Goal: Download file/media

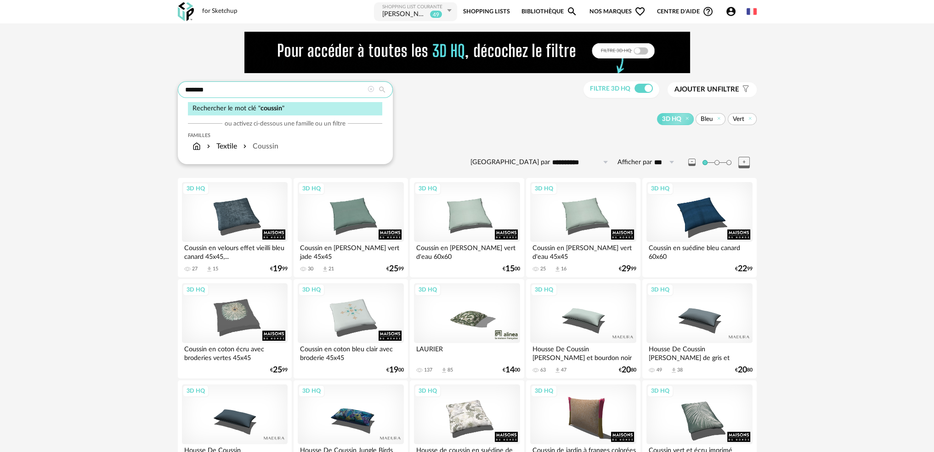
drag, startPoint x: 230, startPoint y: 85, endPoint x: 92, endPoint y: 108, distance: 140.2
type input "**********"
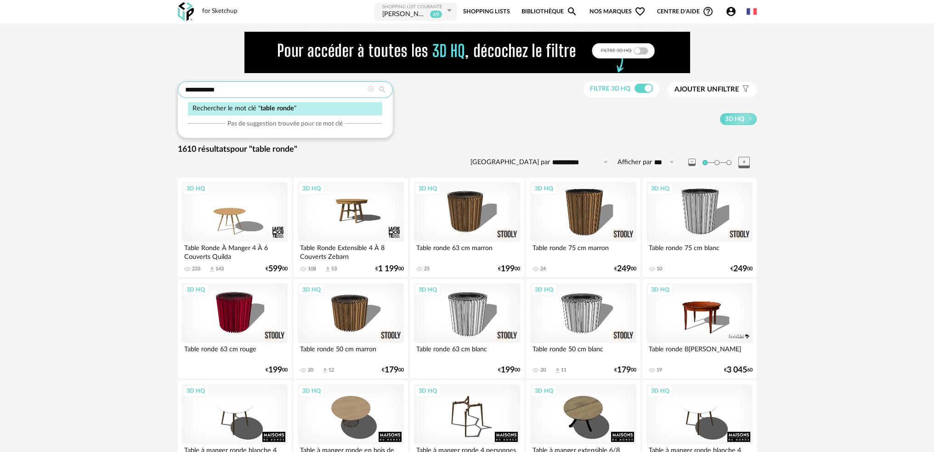
drag, startPoint x: 277, startPoint y: 93, endPoint x: 202, endPoint y: 90, distance: 75.0
click at [202, 90] on input "**********" at bounding box center [285, 89] width 215 height 17
type input "**********"
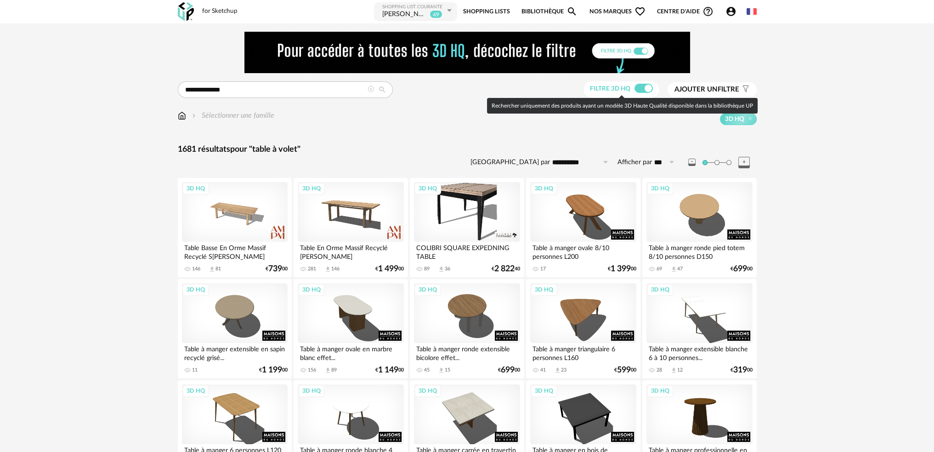
click at [646, 89] on span at bounding box center [643, 88] width 18 height 9
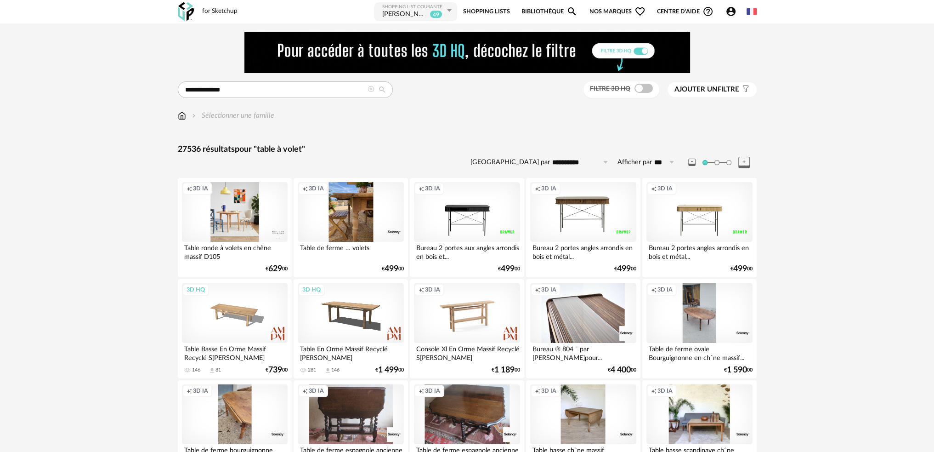
click at [237, 221] on div "Creation icon 3D IA" at bounding box center [235, 212] width 106 height 60
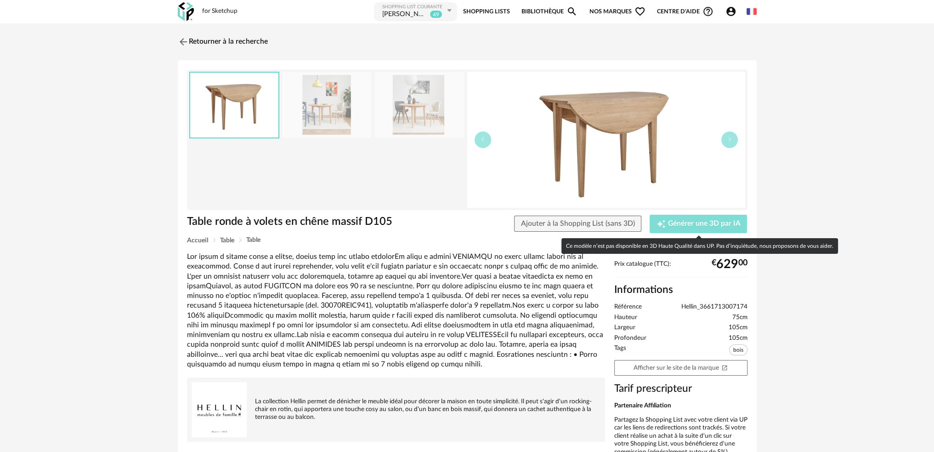
click at [673, 220] on span "Générer une 3D par IA" at bounding box center [704, 223] width 73 height 7
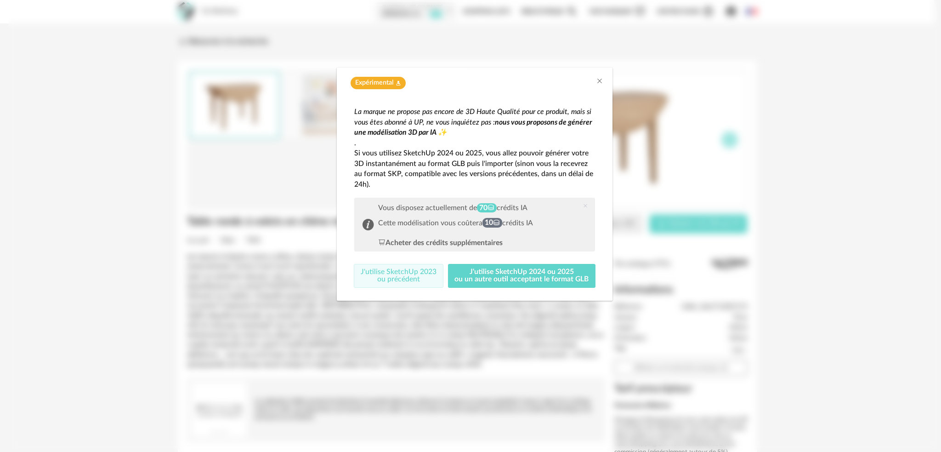
click at [428, 276] on button "J'utilise SketchUp 2023 ou précédent" at bounding box center [399, 276] width 90 height 24
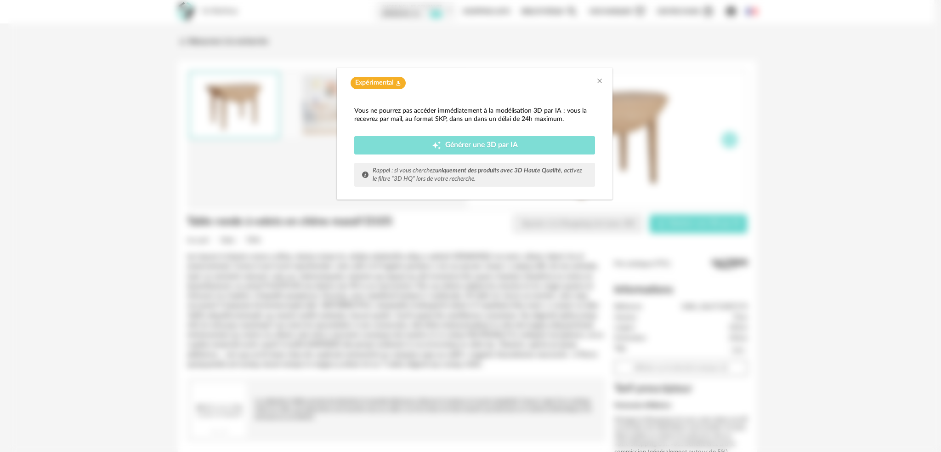
click at [443, 144] on div "Creation icon Générer une 3D par IA" at bounding box center [474, 145] width 227 height 9
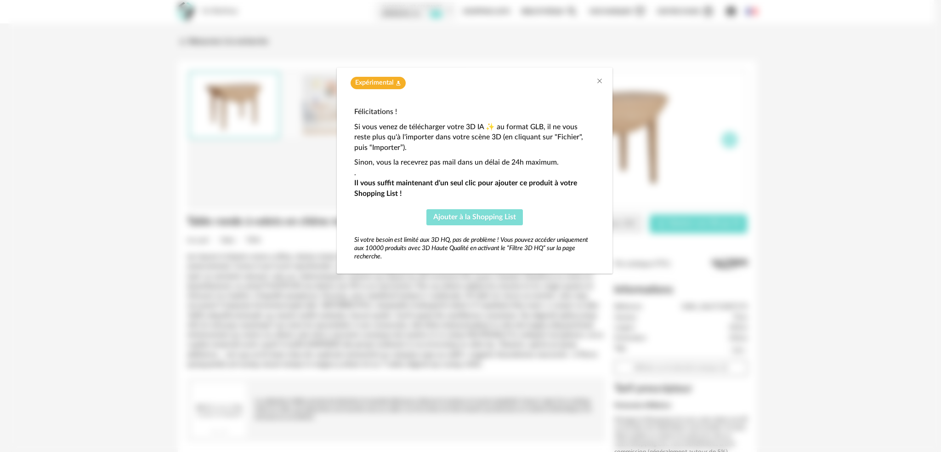
click at [461, 217] on span "Ajouter à la Shopping List" at bounding box center [474, 216] width 83 height 7
click at [599, 82] on icon "Close" at bounding box center [599, 80] width 7 height 7
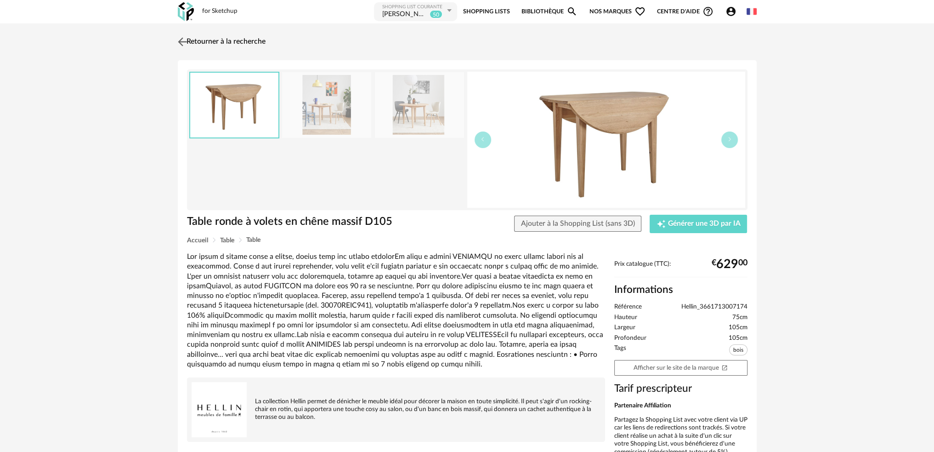
click at [177, 41] on img at bounding box center [181, 41] width 13 height 13
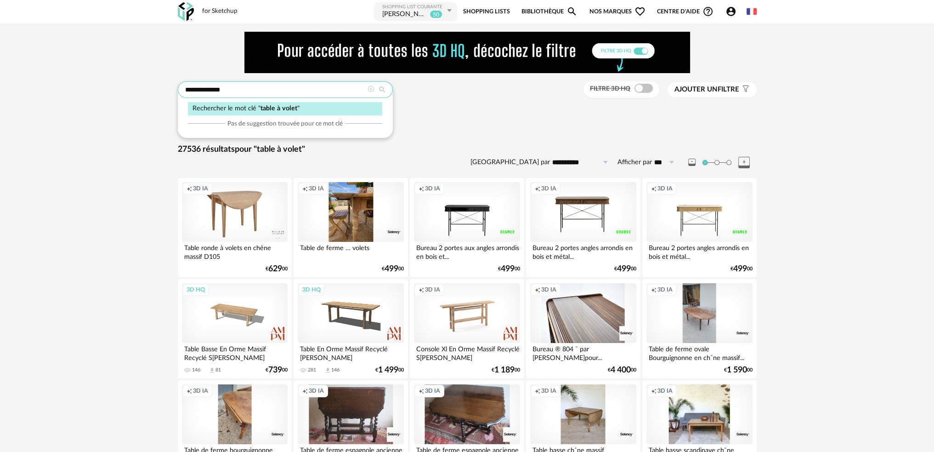
drag, startPoint x: 301, startPoint y: 88, endPoint x: 154, endPoint y: 104, distance: 147.4
type input "**********"
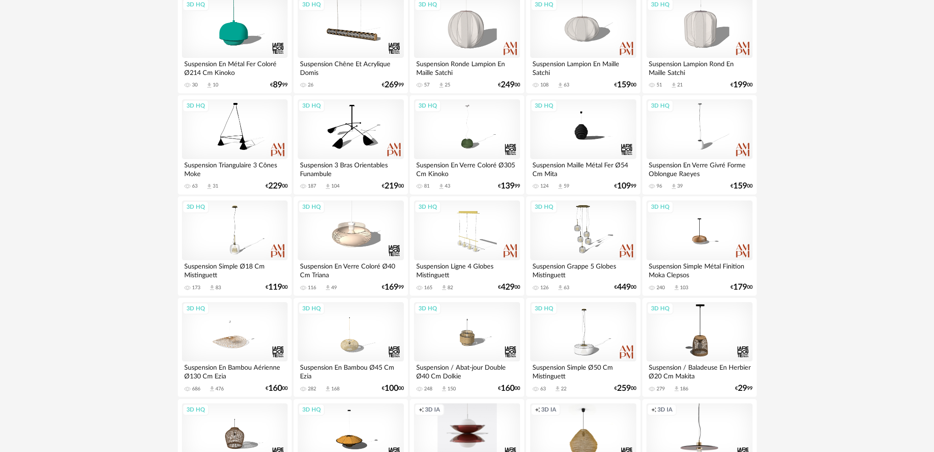
scroll to position [322, 0]
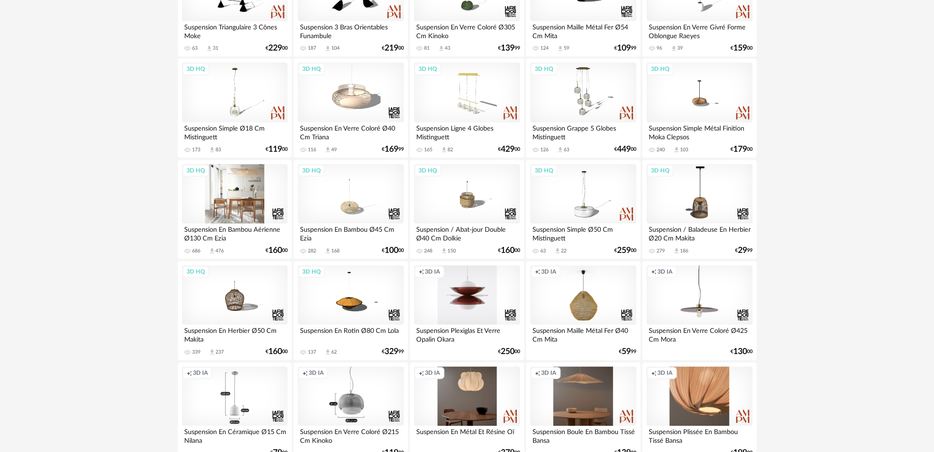
click at [246, 201] on div "3D HQ" at bounding box center [235, 194] width 106 height 60
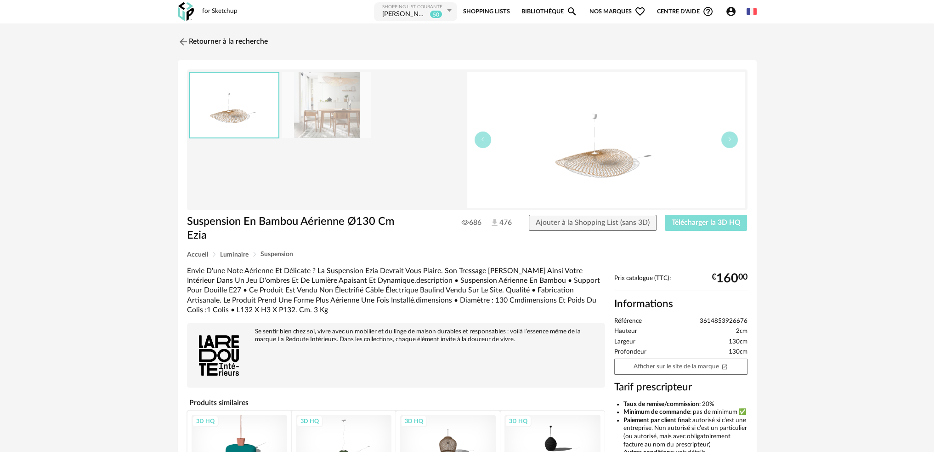
click at [676, 221] on span "Télécharger la 3D HQ" at bounding box center [706, 222] width 69 height 7
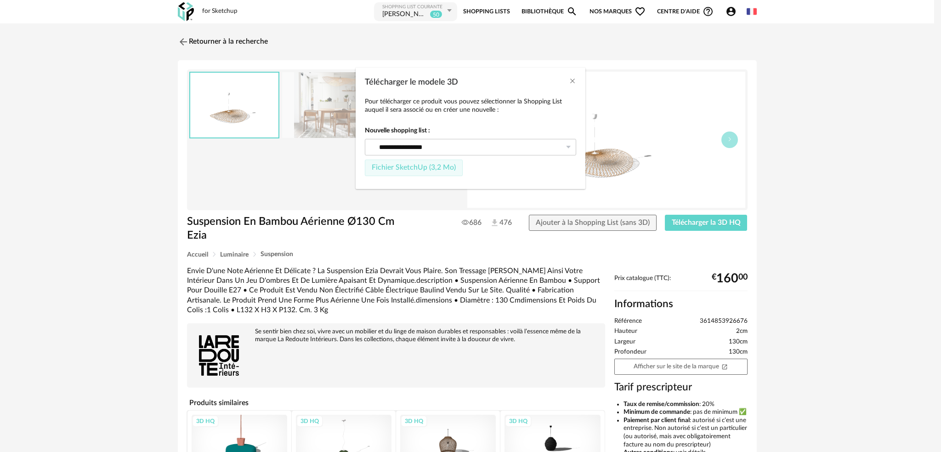
click at [427, 169] on span "Fichier SketchUp (3,2 Mo)" at bounding box center [414, 167] width 84 height 7
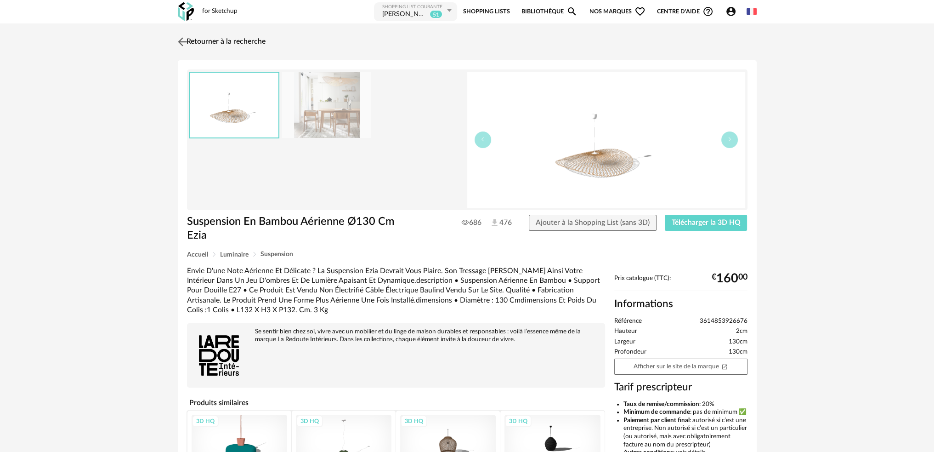
click at [179, 41] on img at bounding box center [181, 41] width 13 height 13
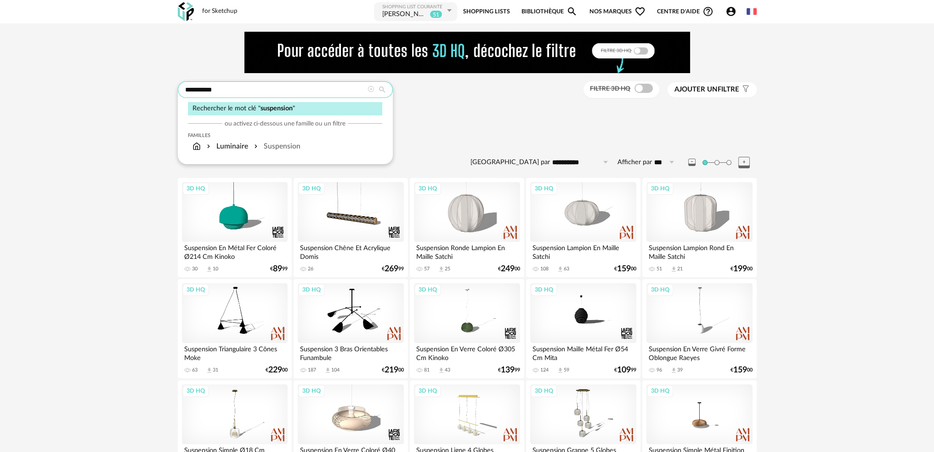
drag, startPoint x: 258, startPoint y: 95, endPoint x: 102, endPoint y: 96, distance: 156.2
type input "**********"
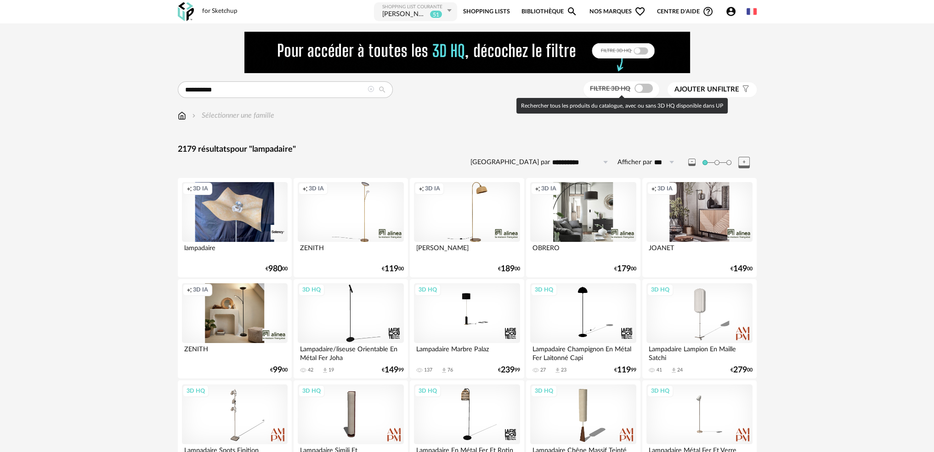
click at [645, 85] on span at bounding box center [643, 88] width 18 height 9
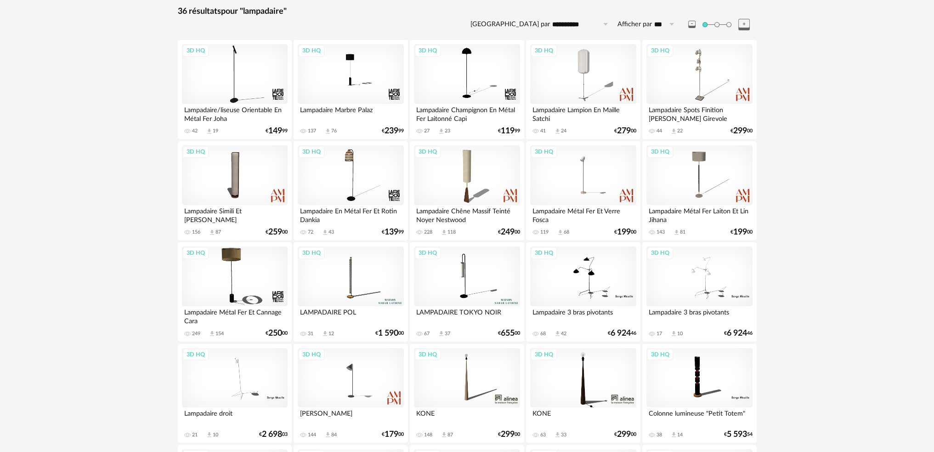
scroll to position [184, 0]
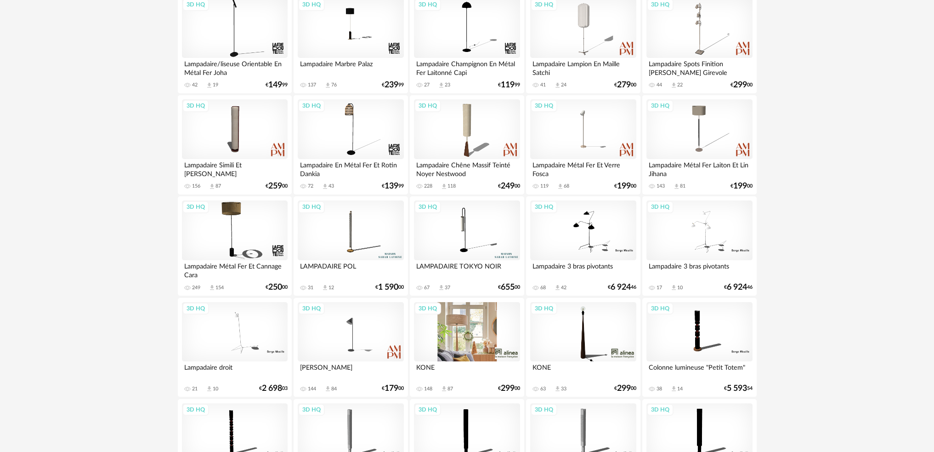
click at [467, 341] on div "3D HQ" at bounding box center [467, 332] width 106 height 60
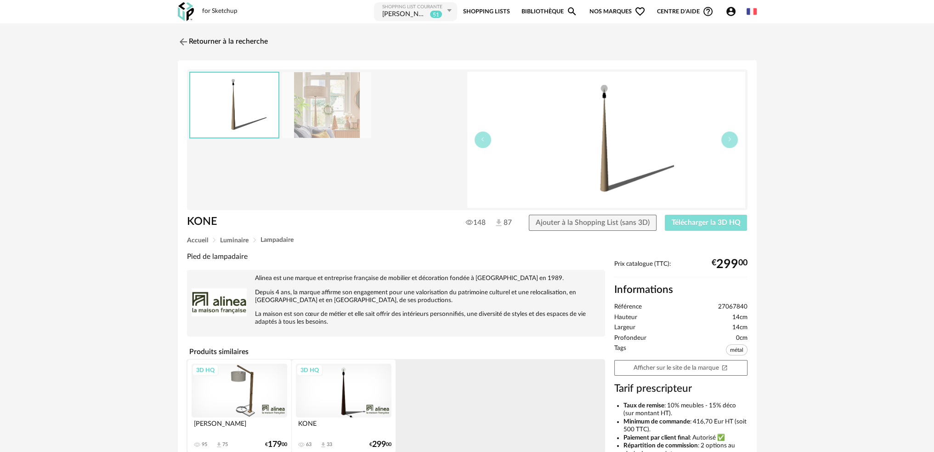
click at [684, 221] on span "Télécharger la 3D HQ" at bounding box center [706, 222] width 69 height 7
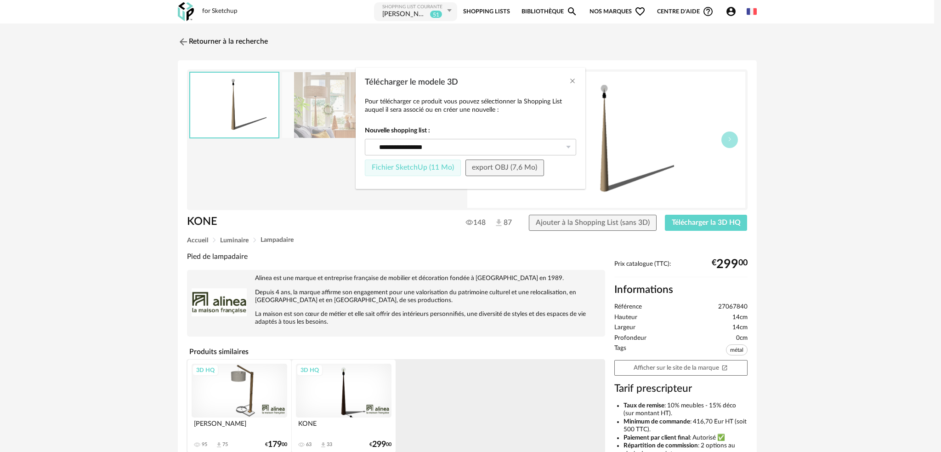
click at [432, 168] on span "Fichier SketchUp (11 Mo)" at bounding box center [413, 167] width 82 height 7
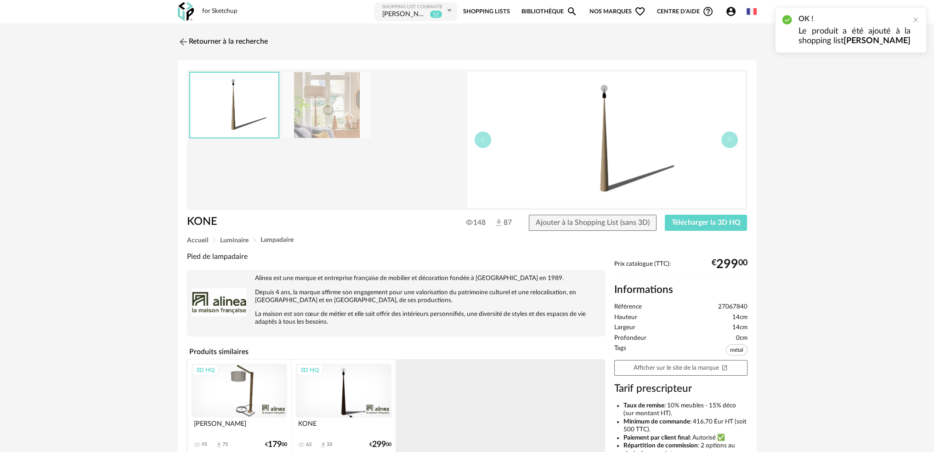
scroll to position [46, 0]
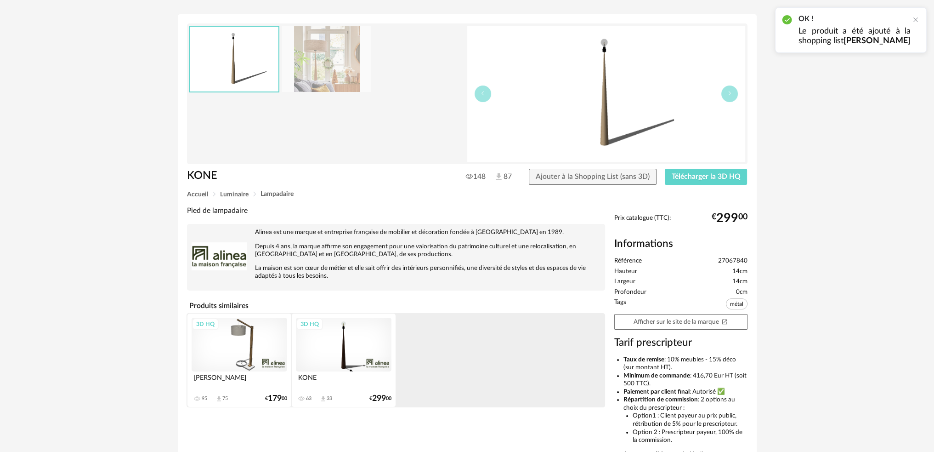
click at [247, 340] on div "3D HQ" at bounding box center [240, 344] width 96 height 54
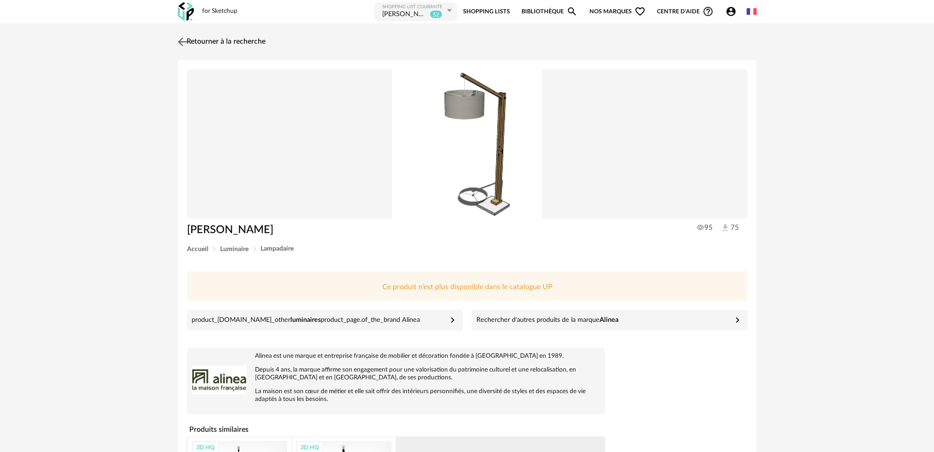
click at [177, 43] on img at bounding box center [181, 41] width 13 height 13
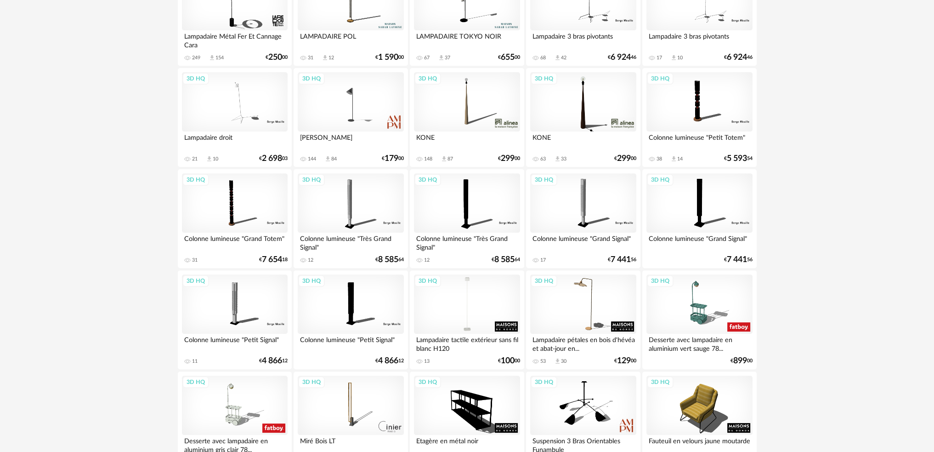
scroll to position [459, 0]
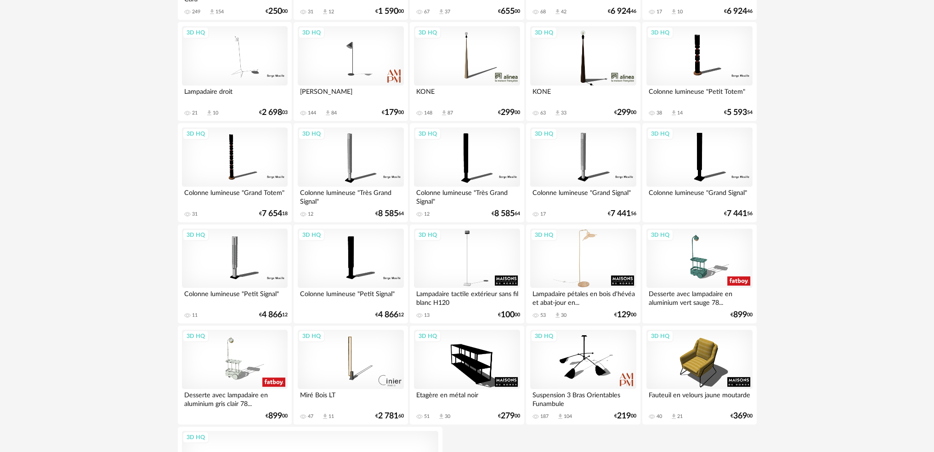
click at [578, 261] on div "3D HQ" at bounding box center [583, 258] width 106 height 60
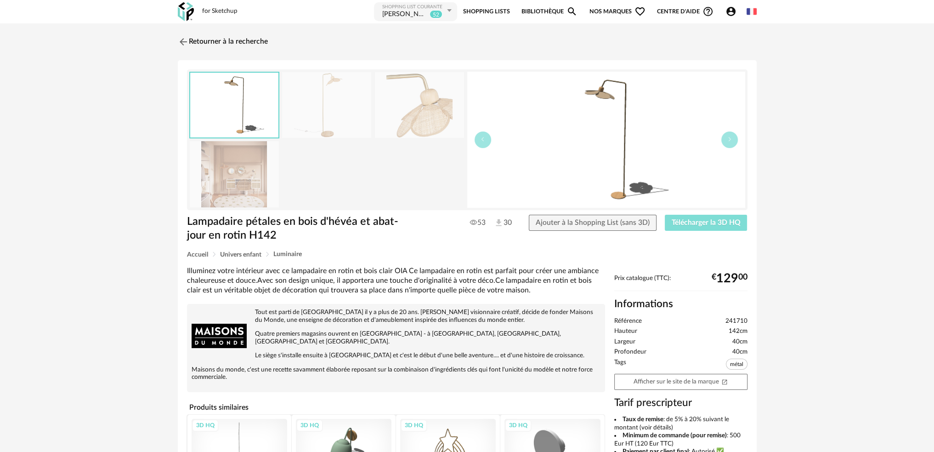
click at [702, 221] on span "Télécharger la 3D HQ" at bounding box center [706, 222] width 69 height 7
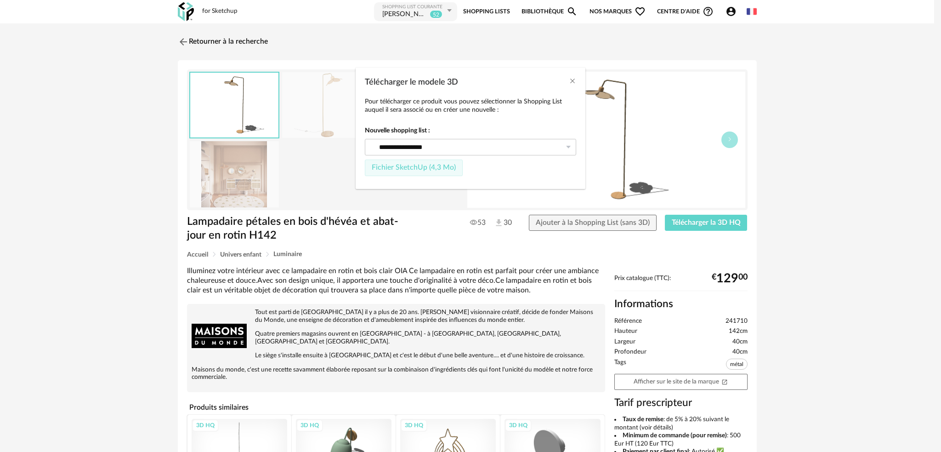
click at [412, 165] on span "Fichier SketchUp (4,3 Mo)" at bounding box center [414, 167] width 84 height 7
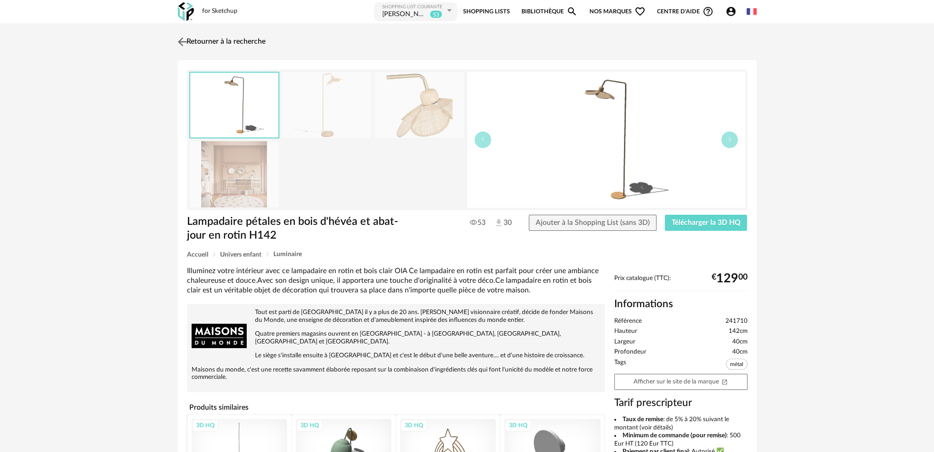
click at [184, 42] on img at bounding box center [181, 41] width 13 height 13
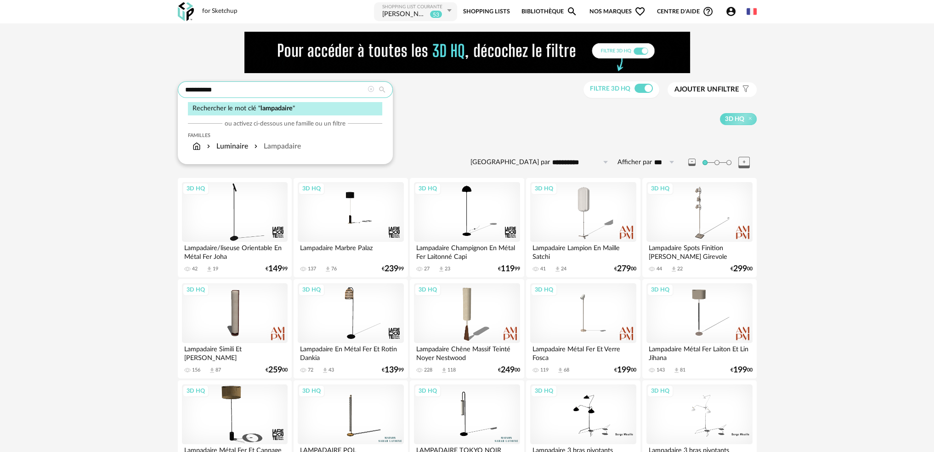
drag, startPoint x: 247, startPoint y: 85, endPoint x: 103, endPoint y: 110, distance: 145.8
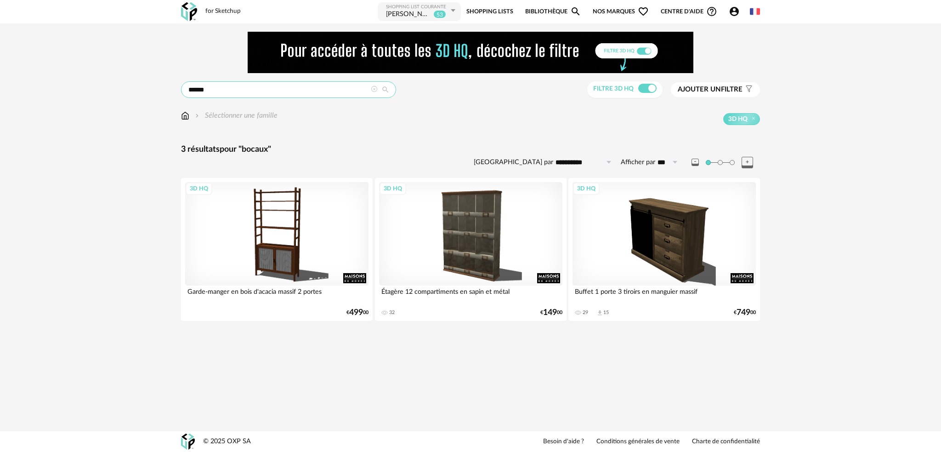
drag, startPoint x: 235, startPoint y: 86, endPoint x: 164, endPoint y: 97, distance: 72.1
click at [164, 97] on div "**********" at bounding box center [470, 181] width 941 height 316
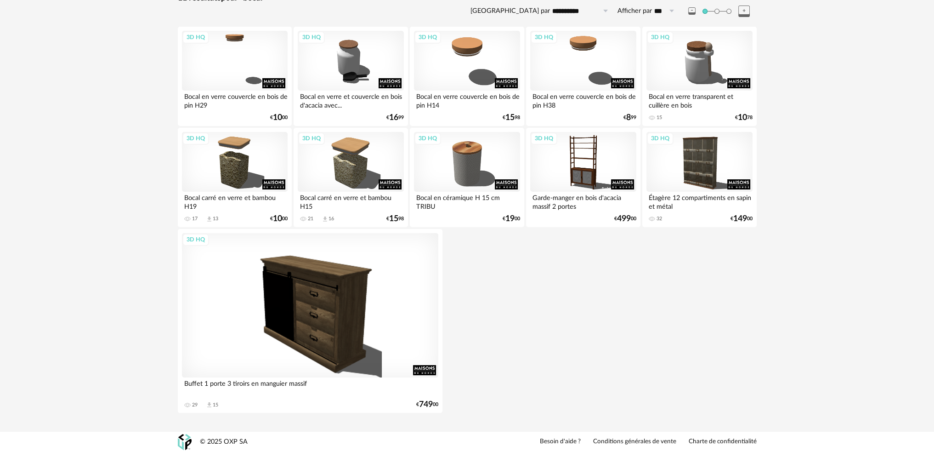
scroll to position [13, 0]
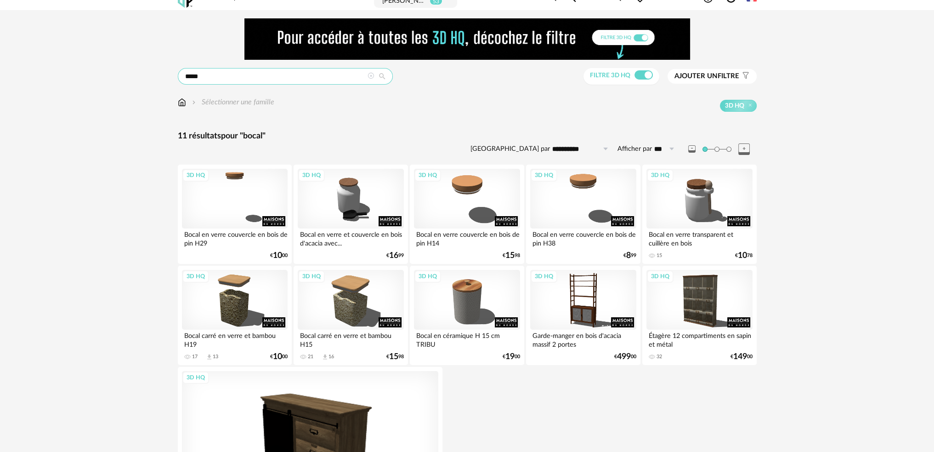
drag, startPoint x: 209, startPoint y: 82, endPoint x: 114, endPoint y: 95, distance: 96.4
click at [128, 87] on div "**********" at bounding box center [467, 289] width 934 height 559
type input "*********"
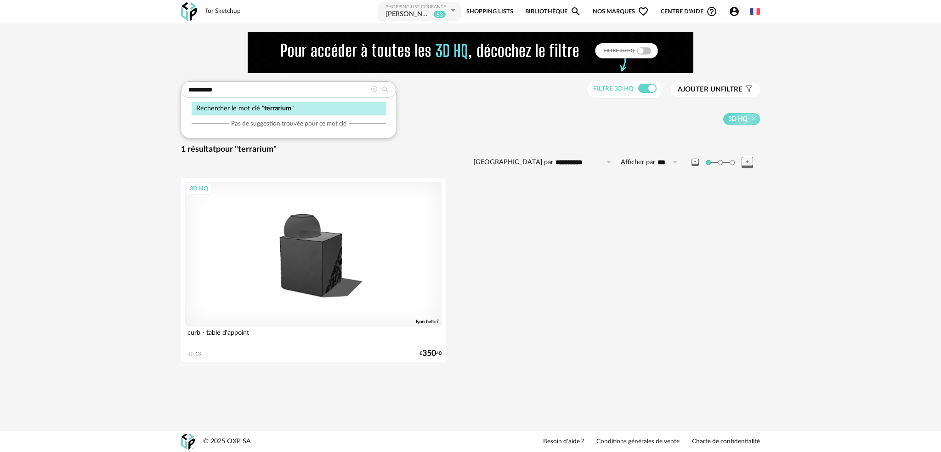
drag, startPoint x: 560, startPoint y: 91, endPoint x: 454, endPoint y: 106, distance: 107.7
click at [560, 91] on div "********* Rechercher le mot clé " terrarium " Pas de suggestion trouvée pour ce…" at bounding box center [470, 89] width 579 height 17
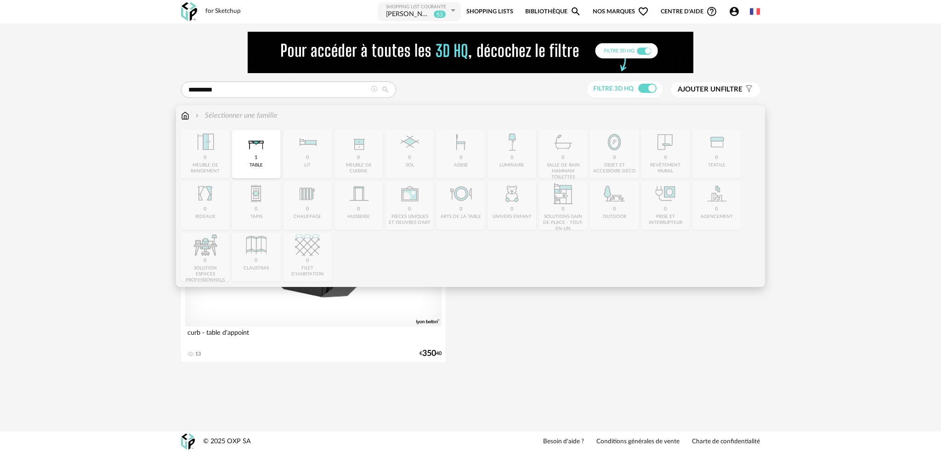
click at [187, 118] on img at bounding box center [185, 115] width 8 height 11
click at [253, 145] on img at bounding box center [256, 142] width 25 height 25
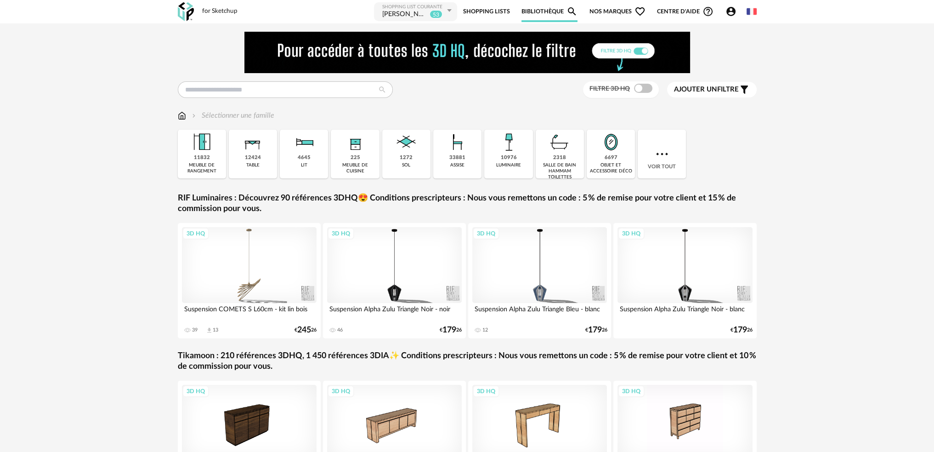
drag, startPoint x: 0, startPoint y: 0, endPoint x: 257, endPoint y: 147, distance: 296.1
click at [257, 147] on img at bounding box center [252, 142] width 25 height 25
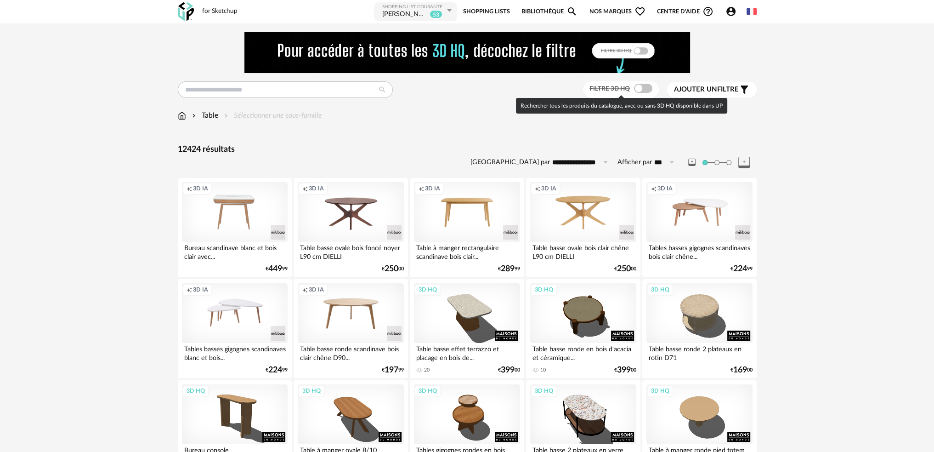
click at [643, 90] on span at bounding box center [643, 88] width 18 height 9
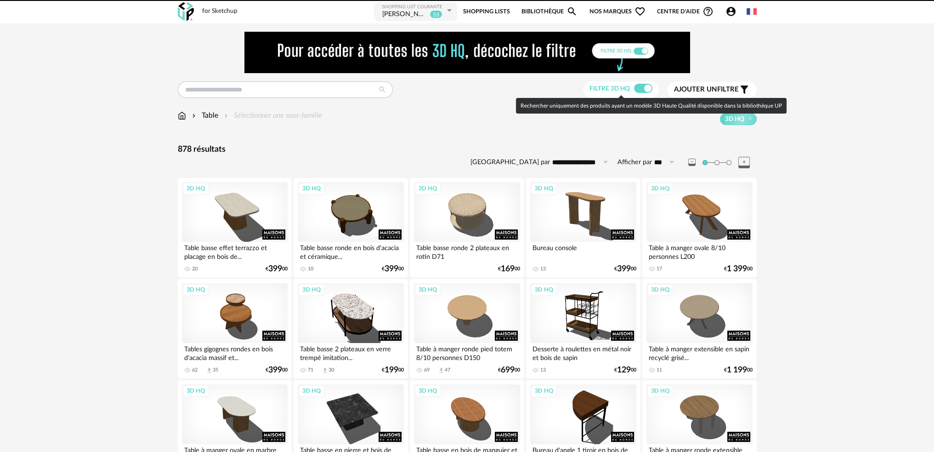
click at [640, 90] on span at bounding box center [643, 88] width 18 height 9
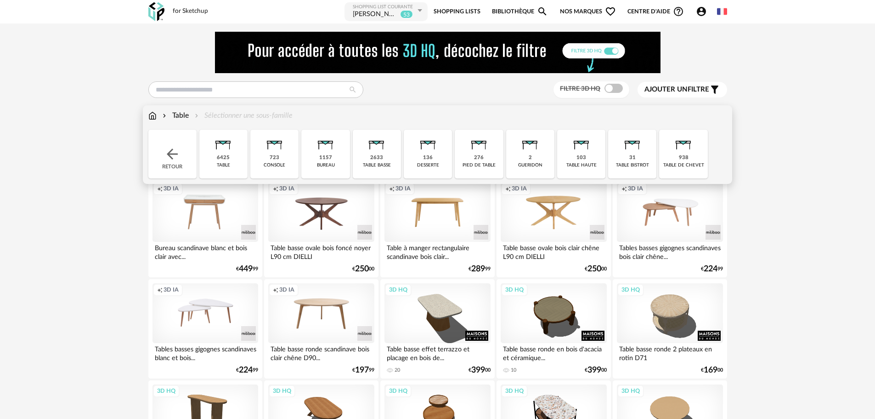
click at [224, 159] on div "6425" at bounding box center [223, 157] width 13 height 7
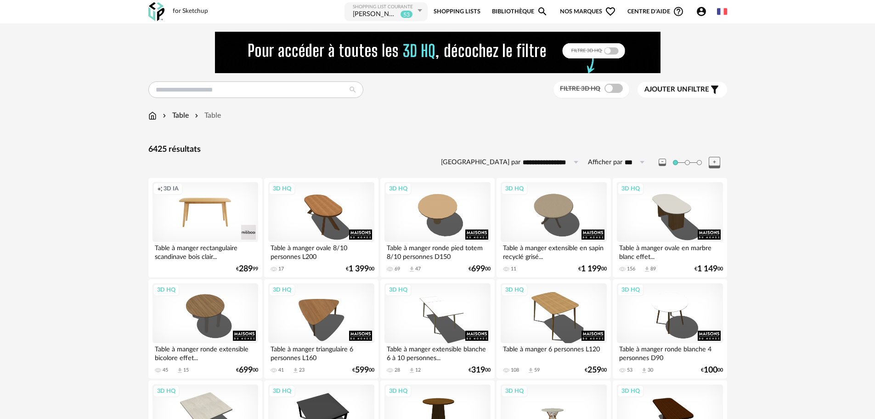
click at [668, 89] on span "Ajouter un" at bounding box center [666, 89] width 43 height 7
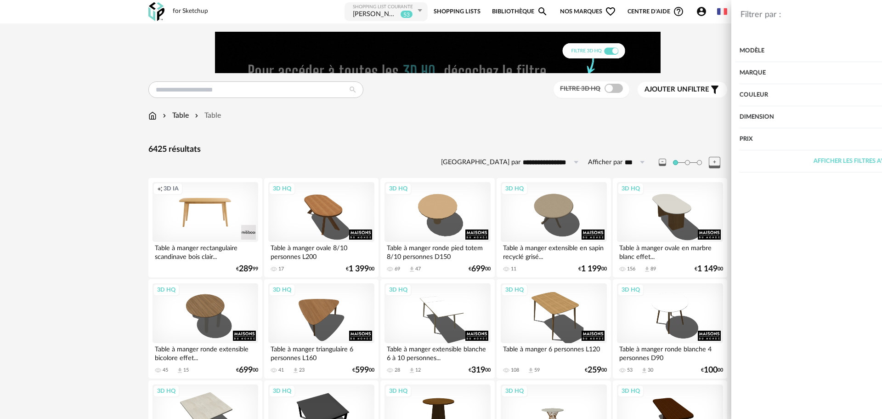
click at [645, 119] on div "Dimension" at bounding box center [745, 117] width 238 height 22
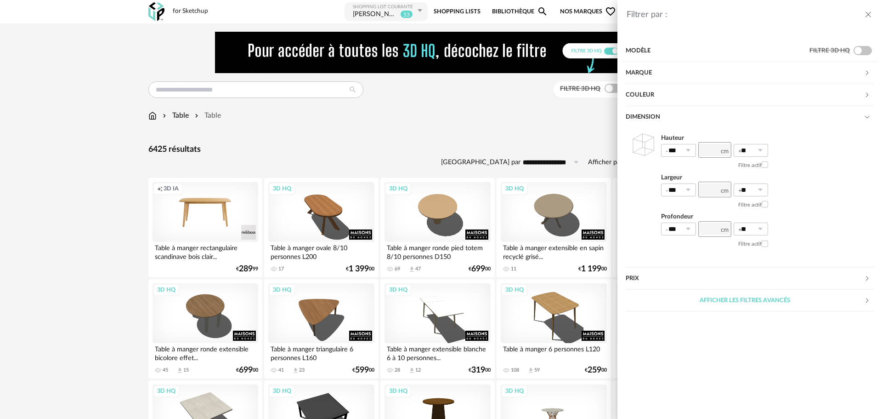
click at [727, 299] on div "Afficher les filtres avancés" at bounding box center [745, 300] width 238 height 22
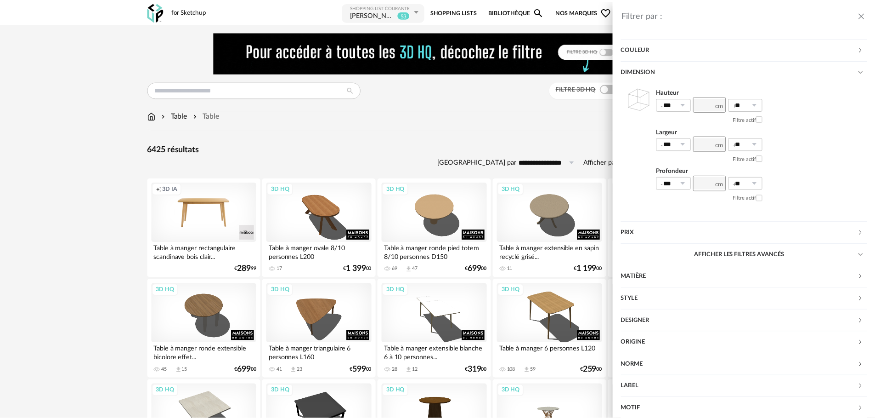
scroll to position [62, 0]
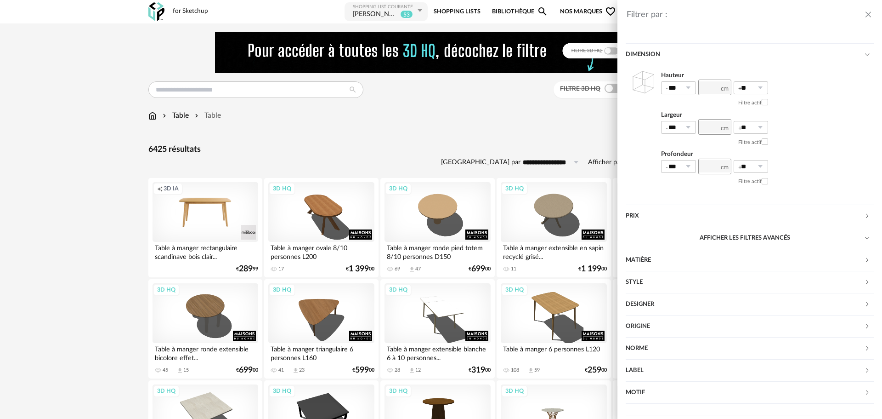
click at [414, 141] on div "Filtrer par : Modèle Filtre 3D HQ Marque &tradition 53 101 Copenhagen 0 366 Con…" at bounding box center [441, 209] width 882 height 419
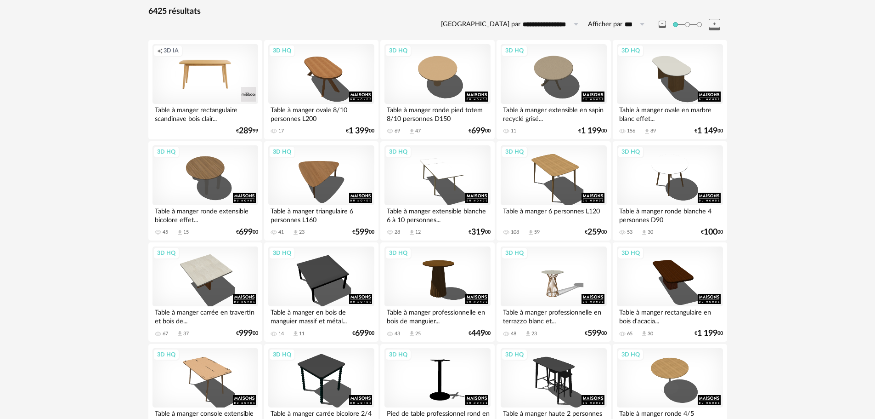
scroll to position [0, 0]
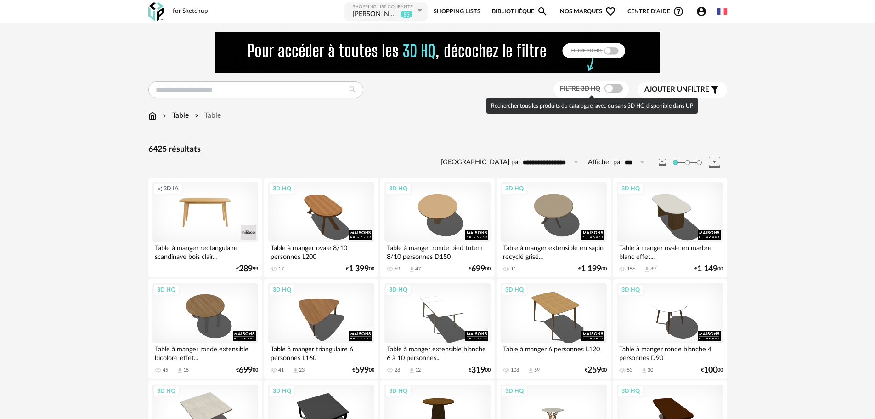
click at [612, 88] on span at bounding box center [614, 88] width 18 height 9
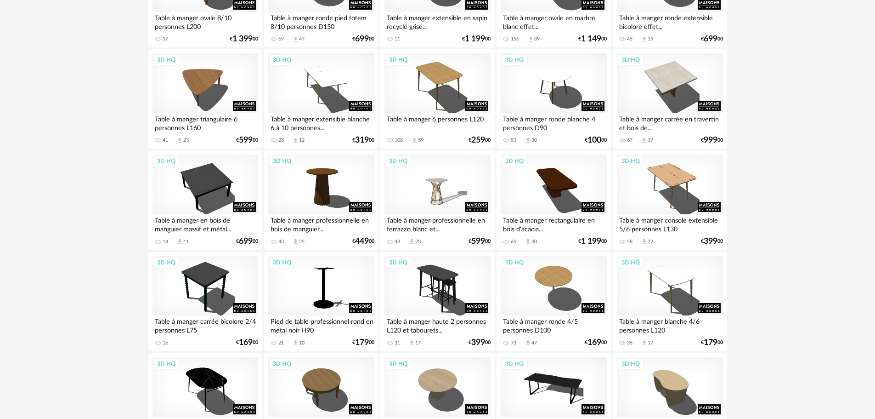
scroll to position [322, 0]
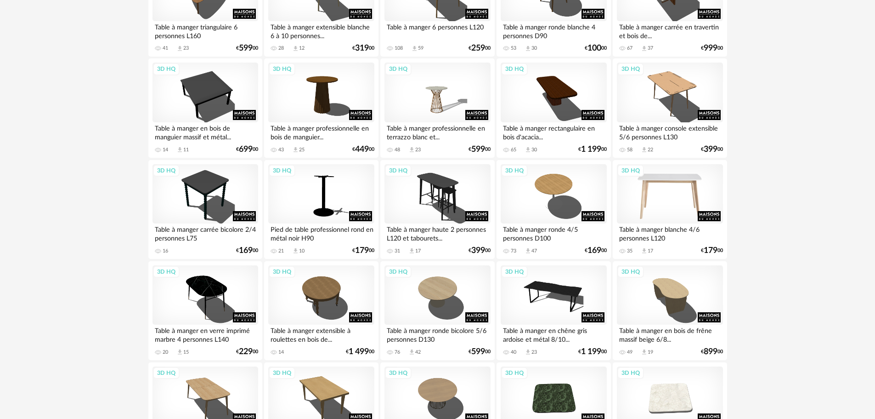
click at [665, 190] on div "3D HQ" at bounding box center [670, 194] width 106 height 60
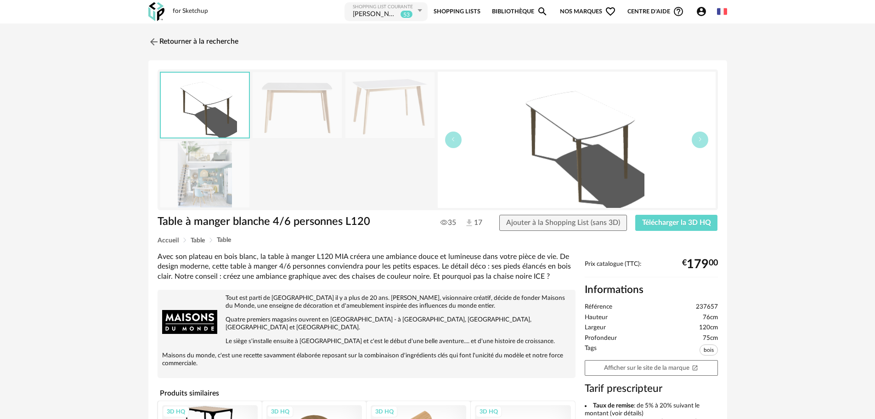
click at [216, 185] on img at bounding box center [204, 174] width 89 height 66
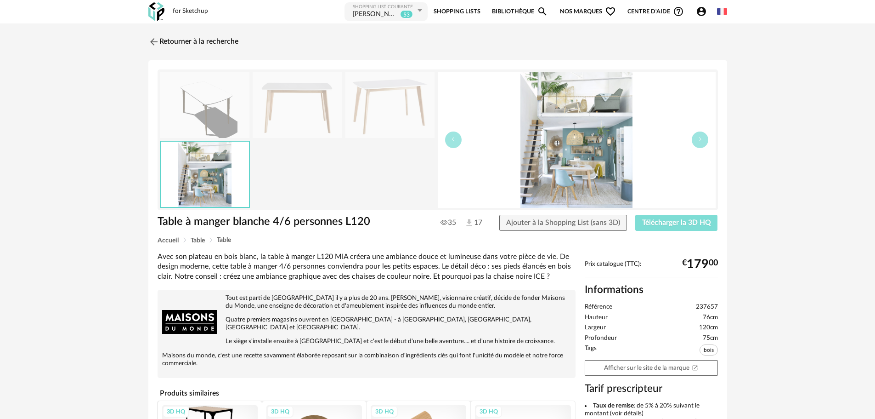
click at [674, 221] on span "Télécharger la 3D HQ" at bounding box center [676, 222] width 69 height 7
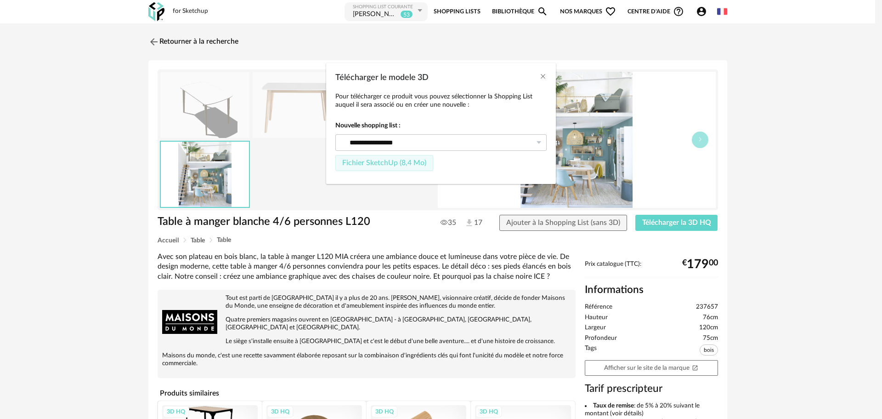
click at [354, 163] on span "Fichier SketchUp (8,4 Mo)" at bounding box center [384, 162] width 84 height 7
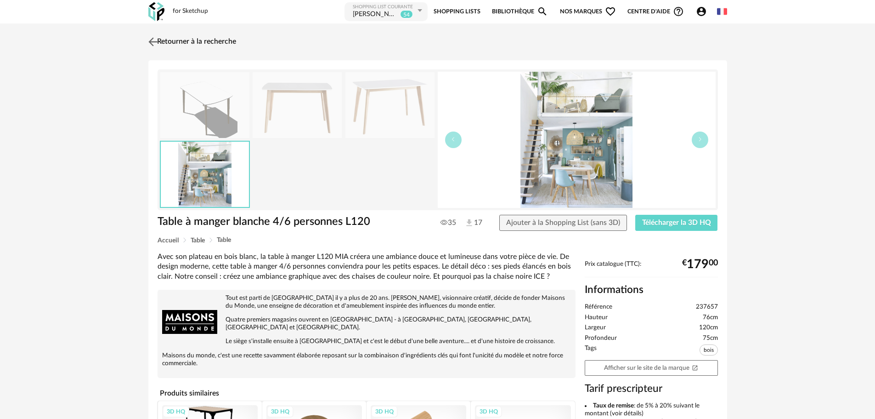
click at [154, 41] on img at bounding box center [152, 41] width 13 height 13
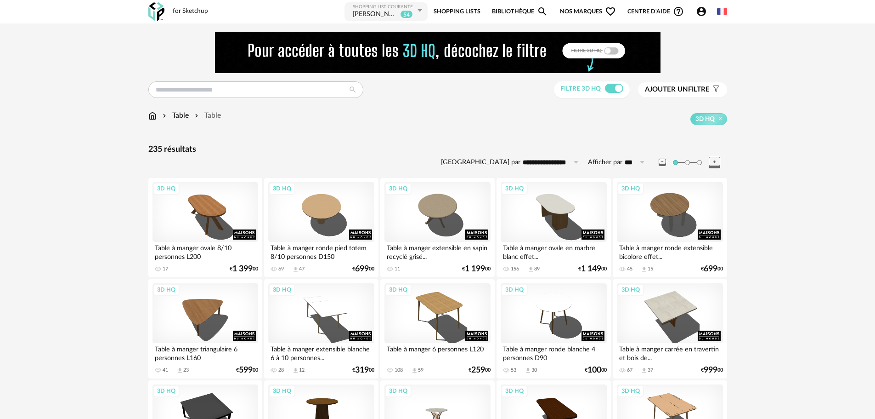
click at [150, 115] on img at bounding box center [152, 115] width 8 height 11
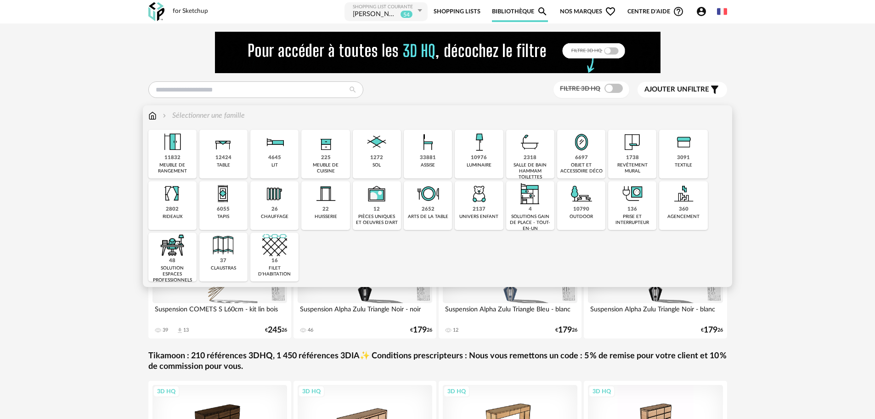
click at [422, 156] on div "33881" at bounding box center [428, 157] width 16 height 7
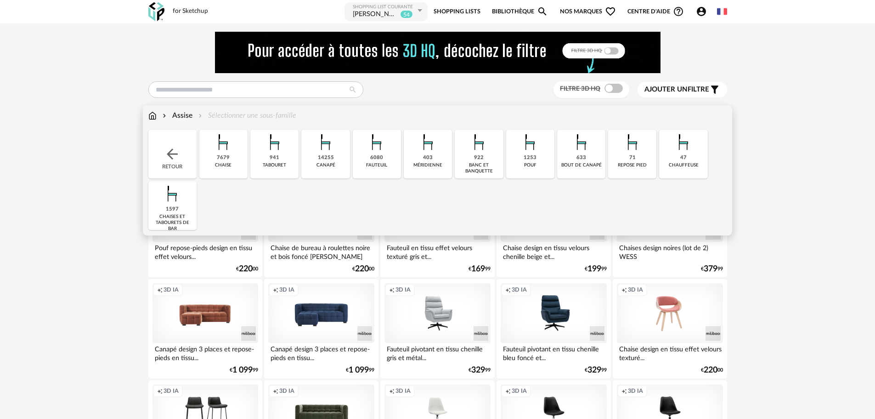
click at [226, 156] on div "7679" at bounding box center [223, 157] width 13 height 7
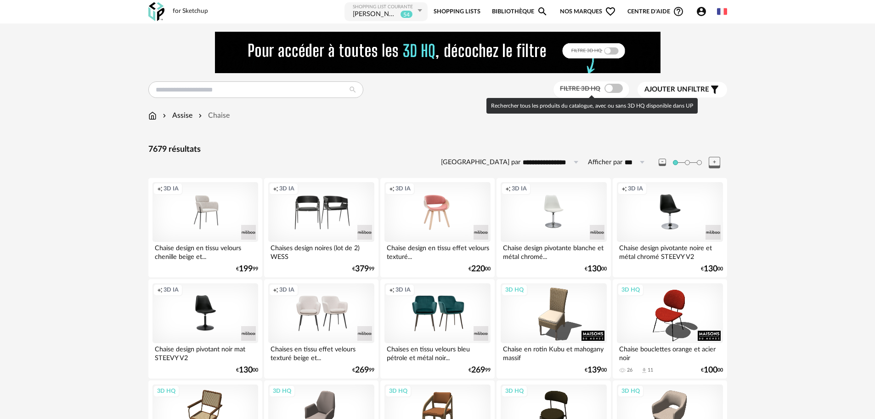
click at [620, 85] on span at bounding box center [614, 88] width 18 height 9
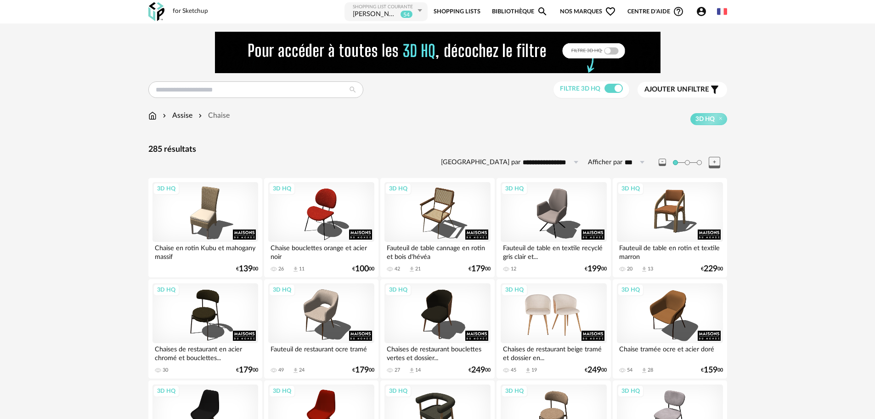
scroll to position [46, 0]
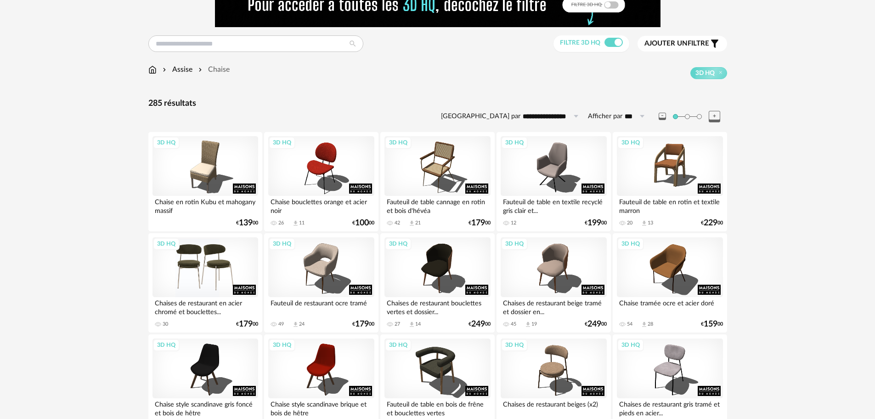
click at [221, 263] on div "3D HQ" at bounding box center [206, 267] width 106 height 60
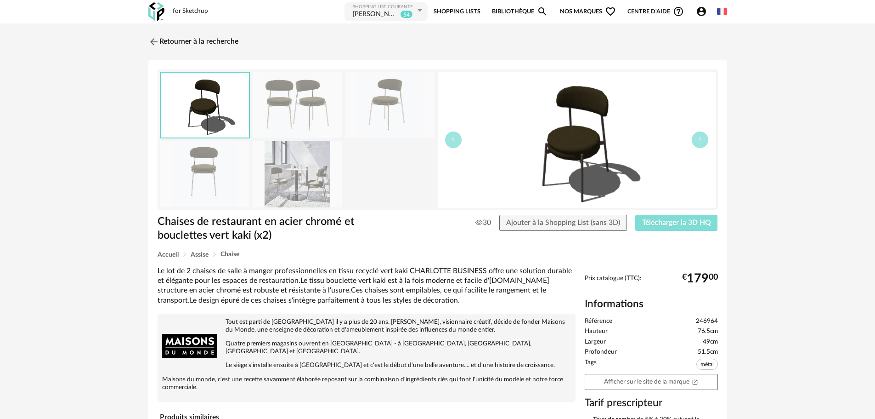
click at [693, 219] on span "Télécharger la 3D HQ" at bounding box center [676, 222] width 69 height 7
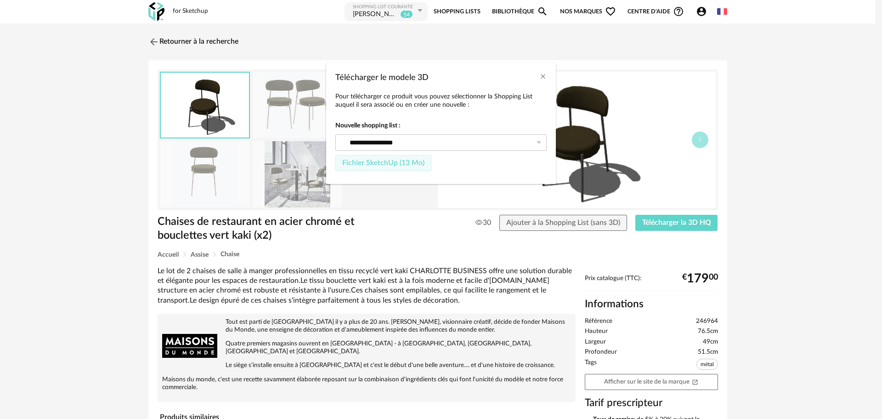
click at [380, 162] on span "Fichier SketchUp (13 Mo)" at bounding box center [383, 162] width 82 height 7
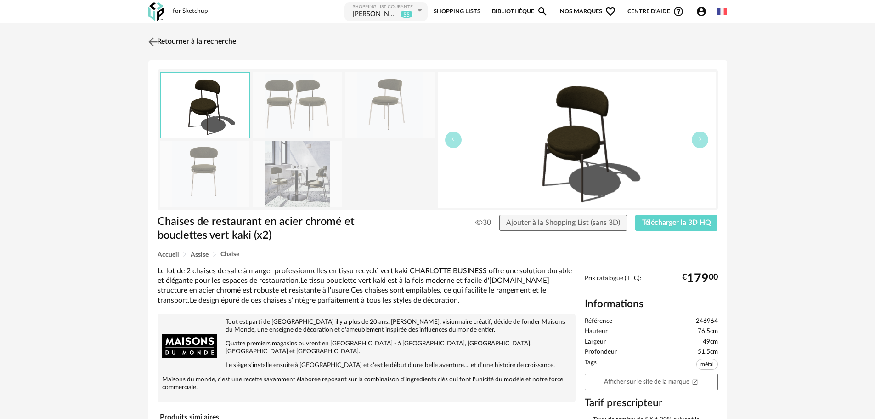
click at [150, 44] on img at bounding box center [152, 41] width 13 height 13
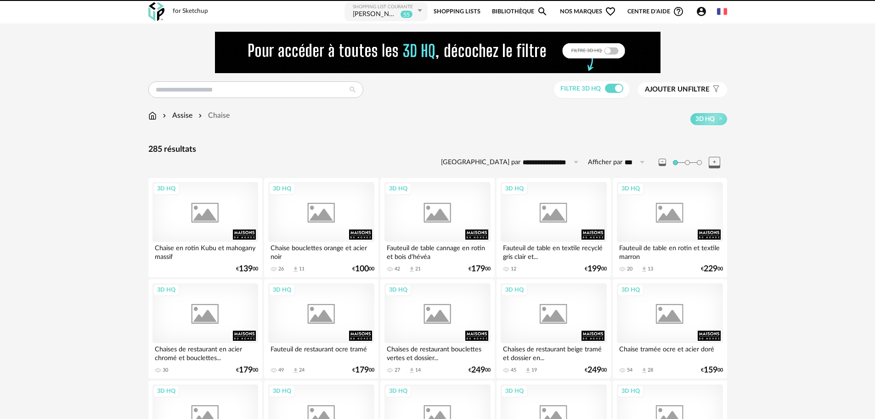
scroll to position [77, 0]
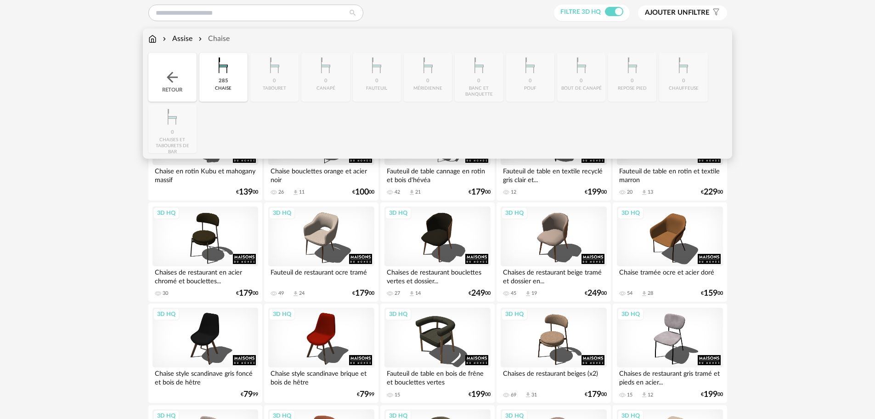
click at [157, 39] on div "Assise Chaise" at bounding box center [188, 39] width 81 height 11
click at [151, 39] on img at bounding box center [152, 39] width 8 height 11
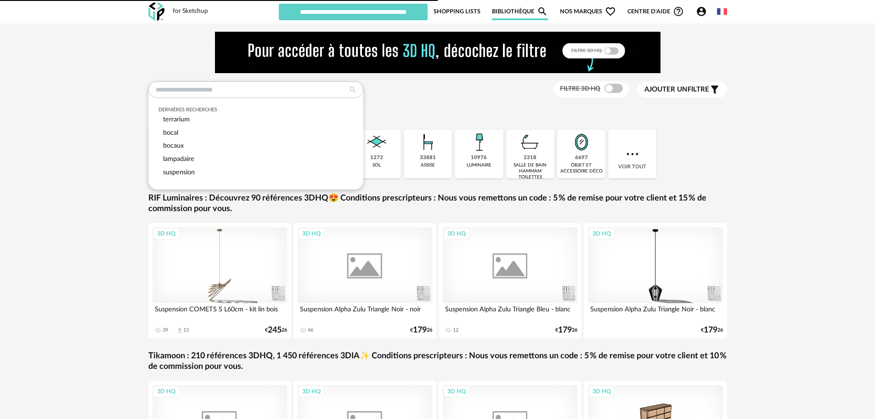
type input "**********"
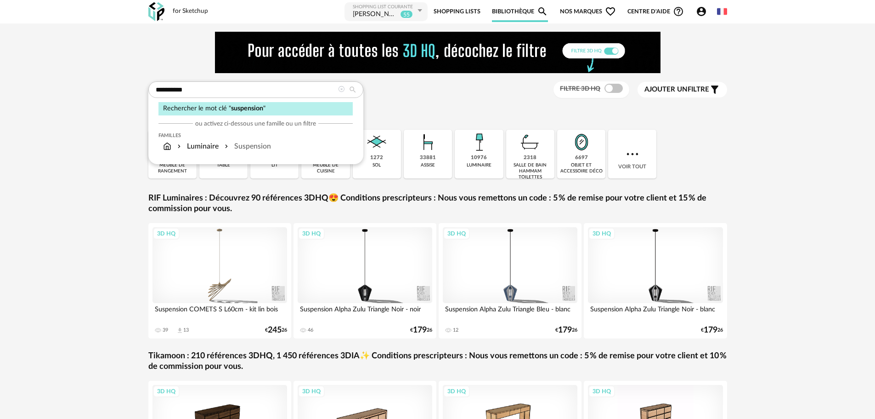
type input "**********"
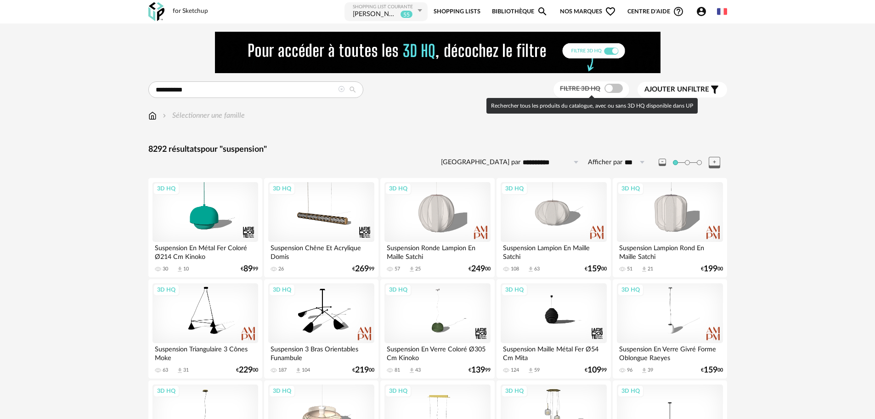
click at [610, 89] on span at bounding box center [614, 88] width 18 height 9
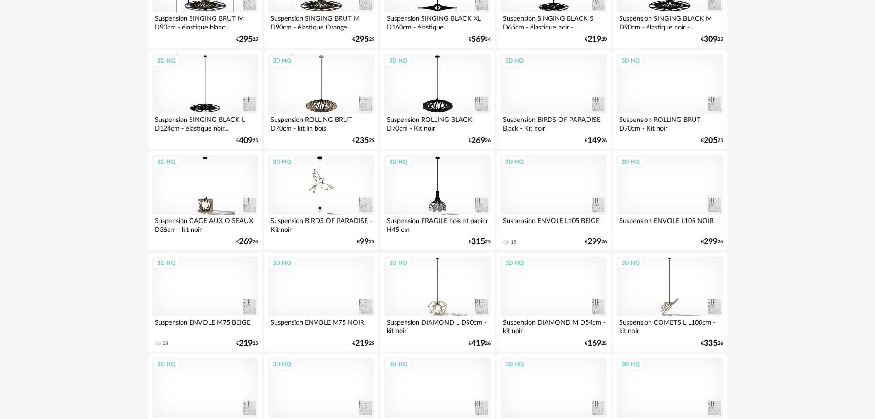
scroll to position [1838, 0]
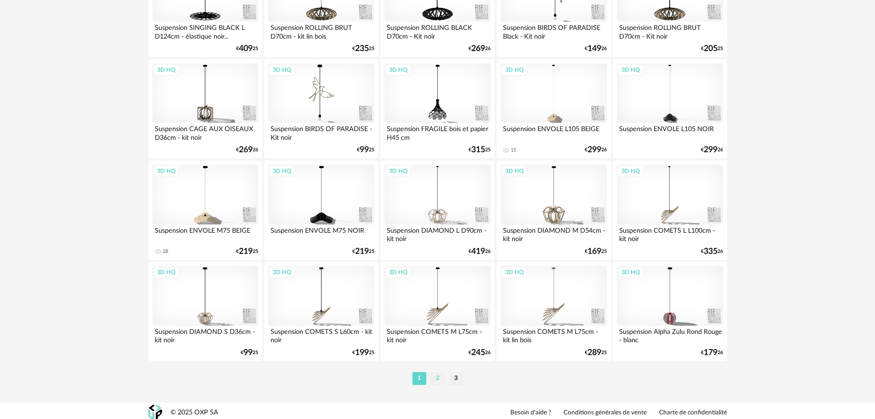
click at [434, 378] on li "2" at bounding box center [438, 378] width 14 height 13
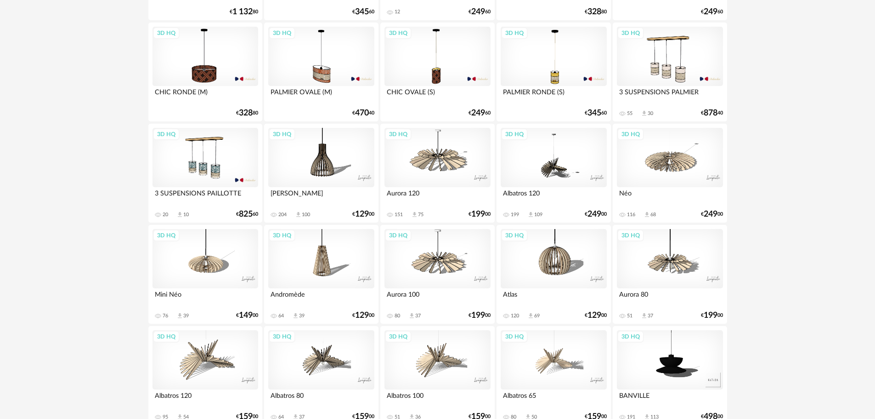
scroll to position [1562, 0]
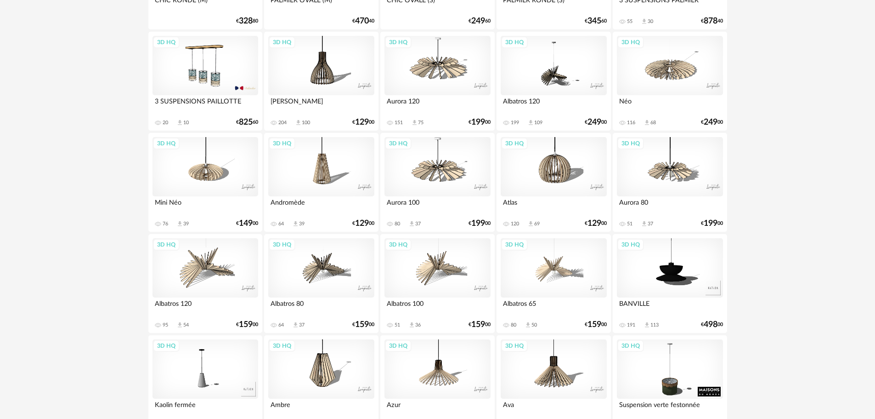
click at [317, 258] on div "3D HQ" at bounding box center [321, 268] width 106 height 60
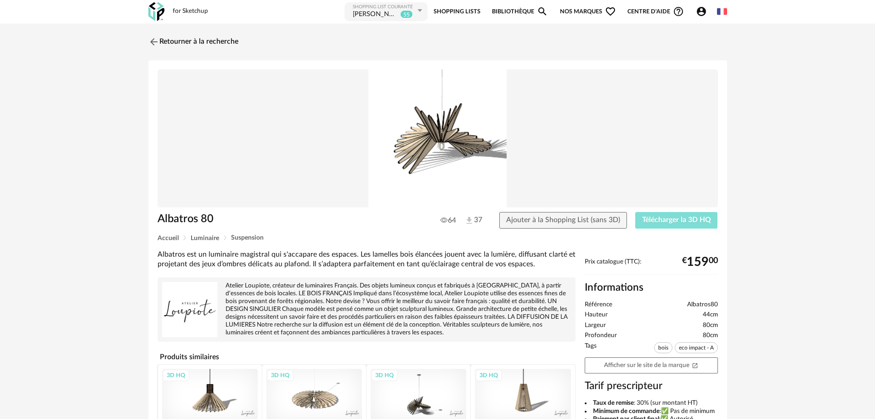
click at [681, 218] on span "Télécharger la 3D HQ" at bounding box center [676, 219] width 69 height 7
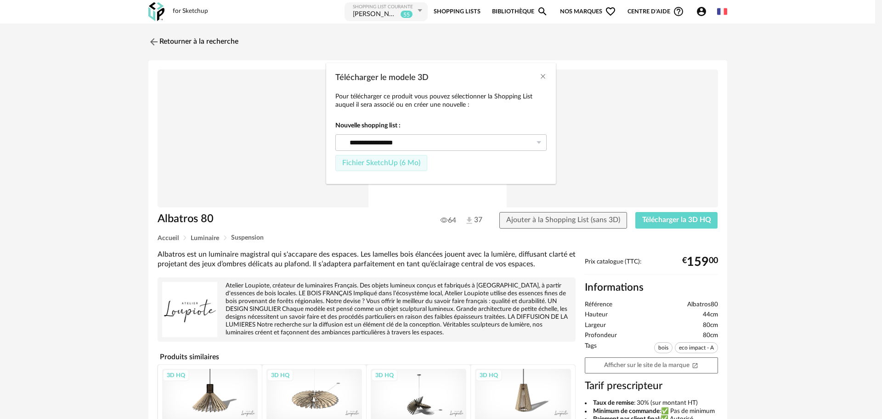
click at [395, 159] on span "Fichier SketchUp (6 Mo)" at bounding box center [381, 162] width 78 height 7
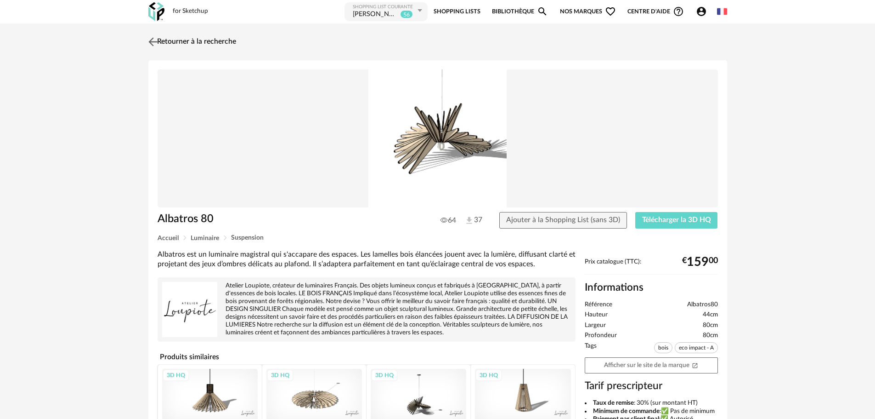
click at [153, 40] on img at bounding box center [152, 41] width 13 height 13
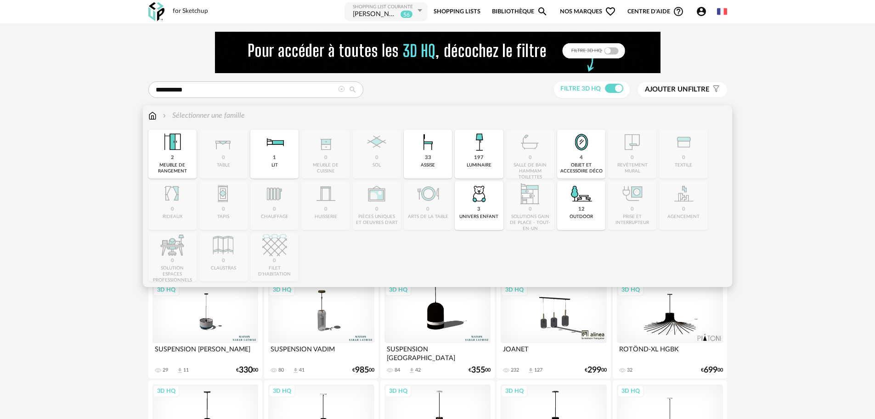
click at [155, 113] on img at bounding box center [152, 115] width 8 height 11
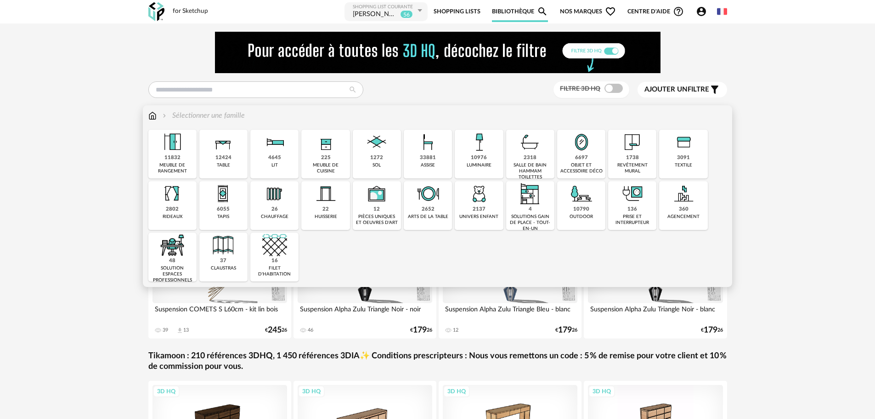
click at [628, 159] on div "1738" at bounding box center [632, 157] width 13 height 7
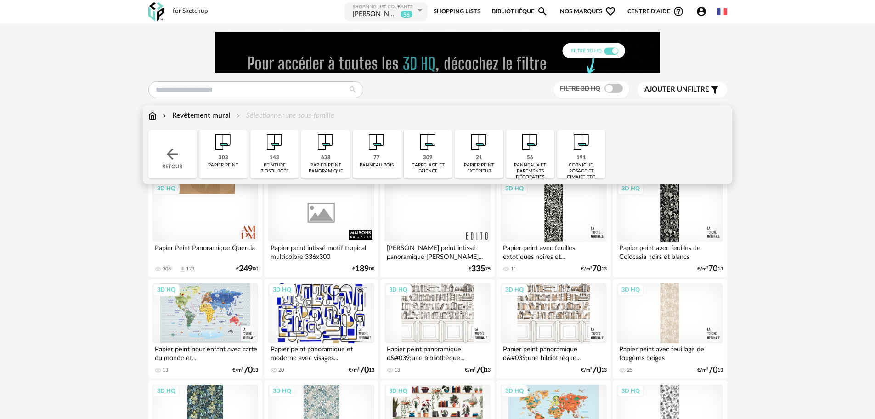
click at [221, 146] on img at bounding box center [223, 142] width 25 height 25
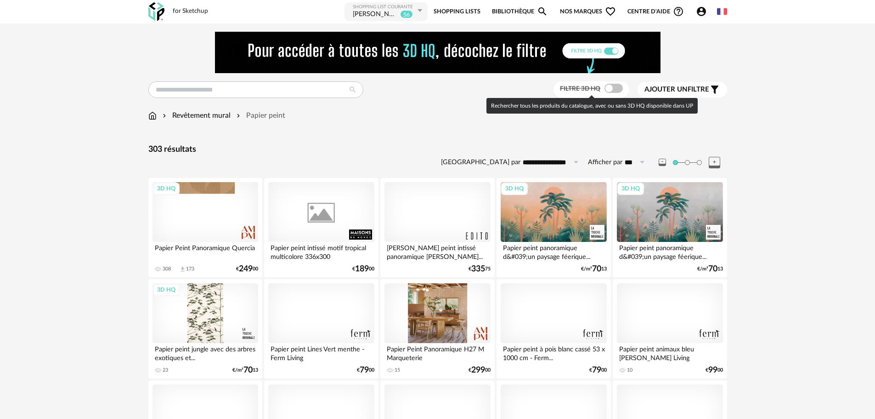
click at [611, 87] on span at bounding box center [614, 88] width 18 height 9
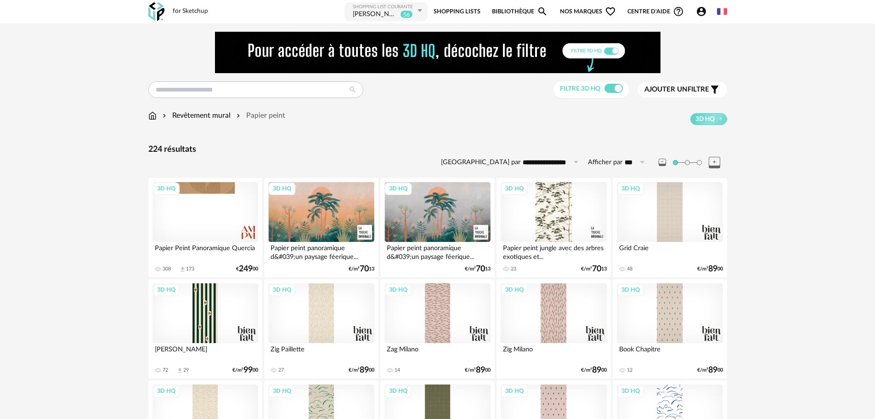
scroll to position [92, 0]
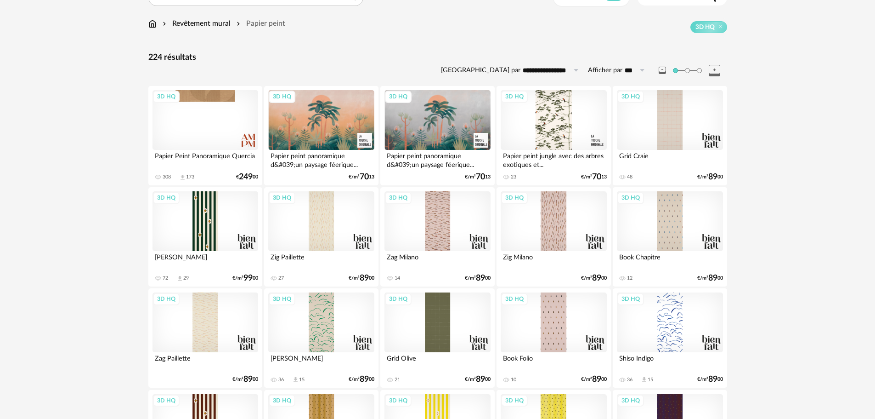
click at [554, 321] on div "3D HQ" at bounding box center [554, 322] width 106 height 60
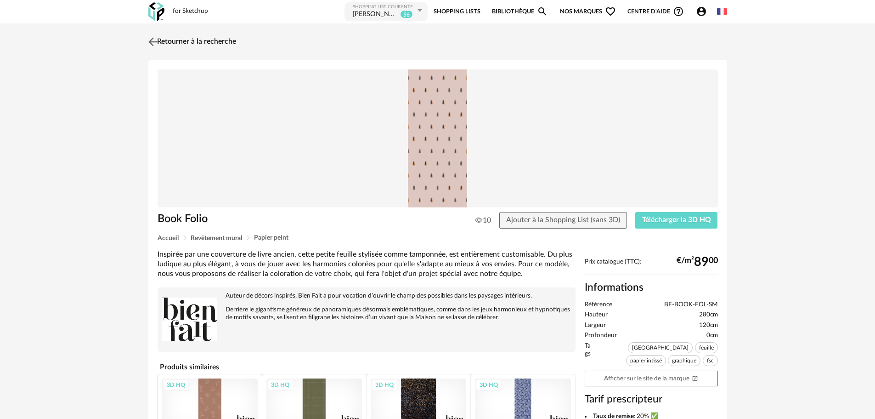
click at [159, 44] on img at bounding box center [152, 41] width 13 height 13
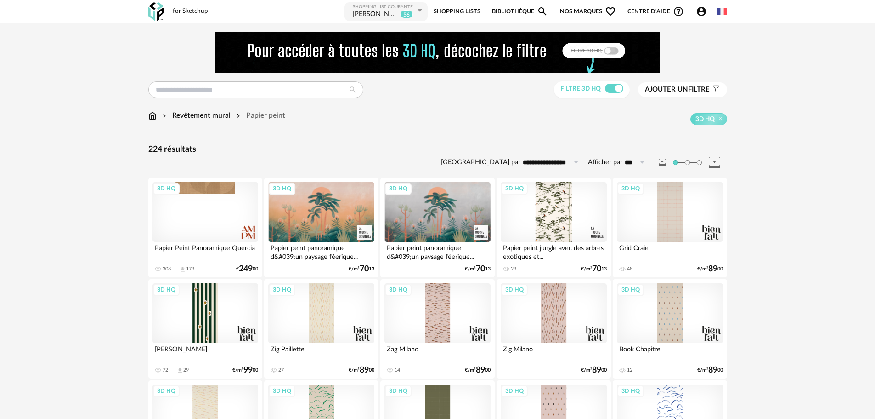
click at [682, 87] on span "Ajouter un" at bounding box center [666, 89] width 43 height 7
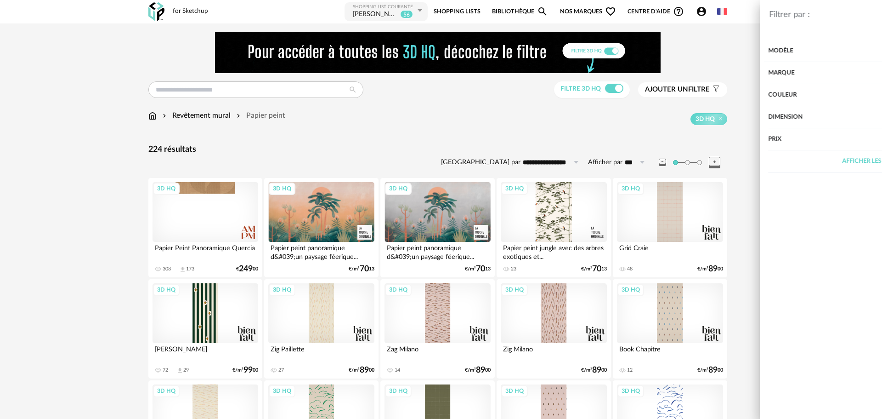
click at [676, 102] on div "Couleur" at bounding box center [745, 95] width 238 height 22
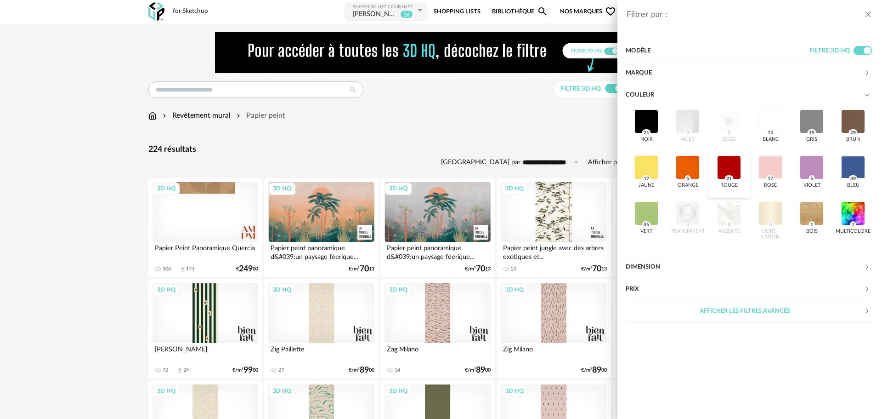
click at [728, 169] on div at bounding box center [729, 167] width 24 height 24
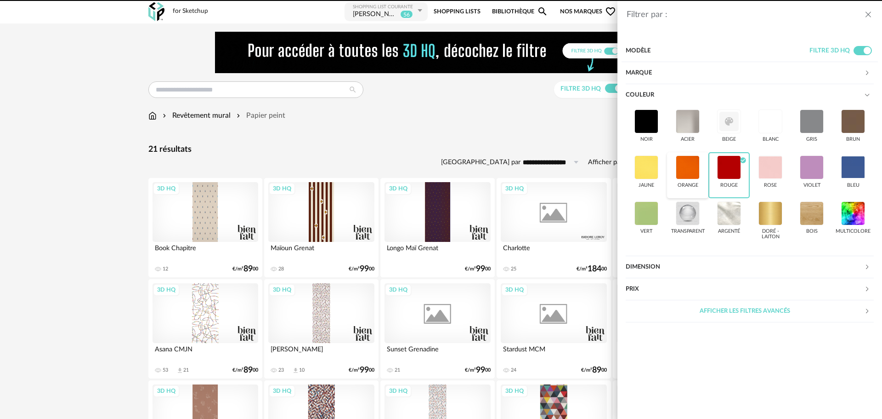
click at [691, 168] on div at bounding box center [688, 167] width 24 height 24
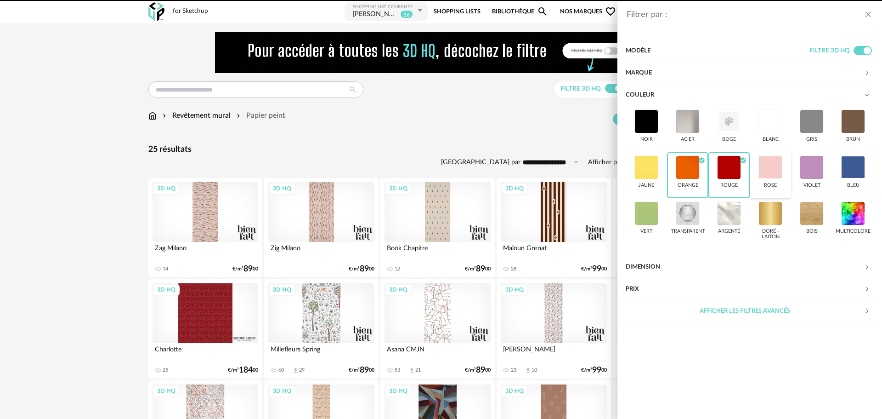
click at [769, 168] on div at bounding box center [770, 167] width 24 height 24
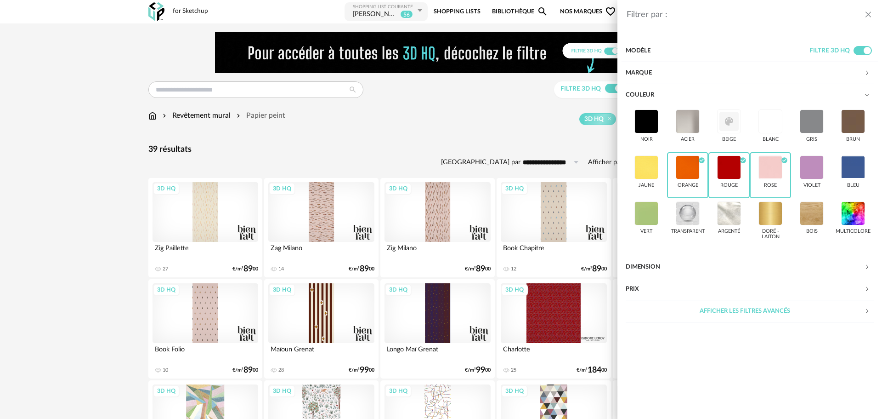
click at [528, 104] on div "Filtrer par : Modèle Filtre 3D HQ Marque &tradition 0 101 Copenhagen 0 366 Conc…" at bounding box center [441, 209] width 882 height 419
